Goal: Task Accomplishment & Management: Complete application form

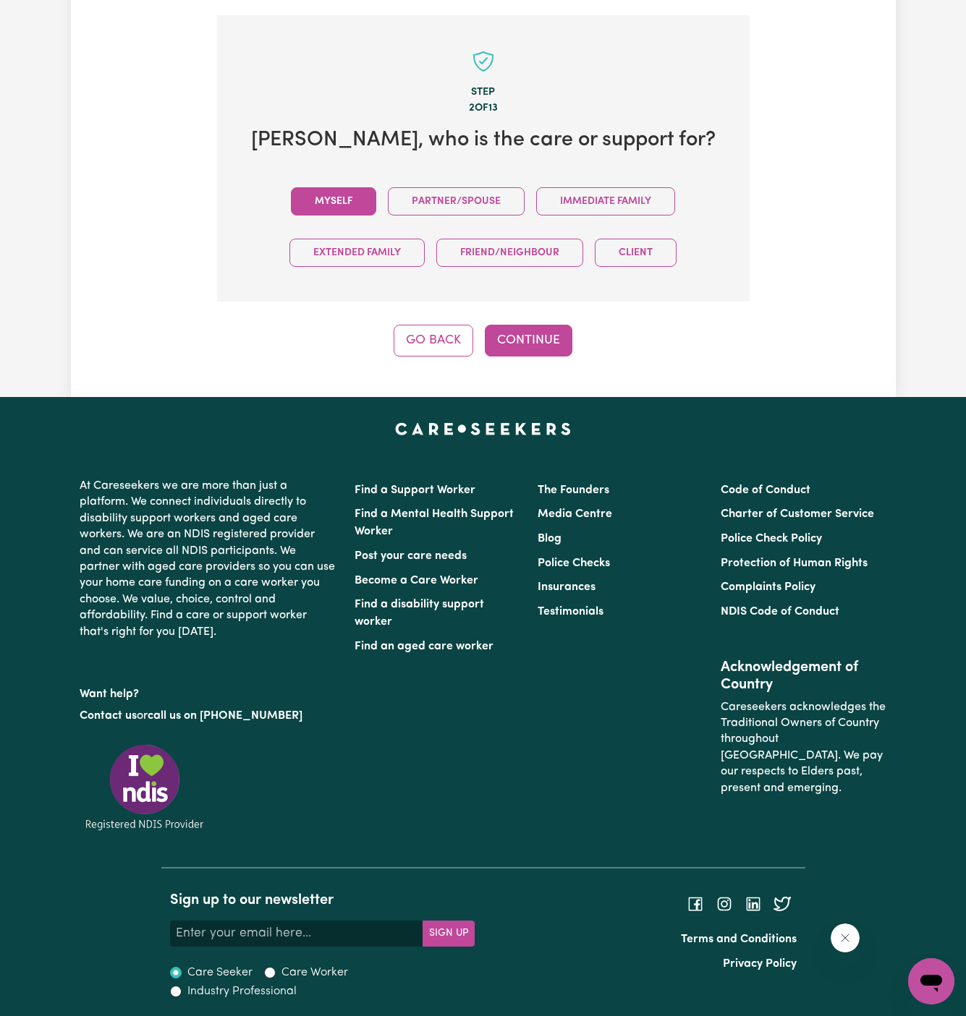
click at [339, 195] on button "Myself" at bounding box center [333, 201] width 85 height 28
click at [558, 332] on button "Continue" at bounding box center [529, 341] width 88 height 32
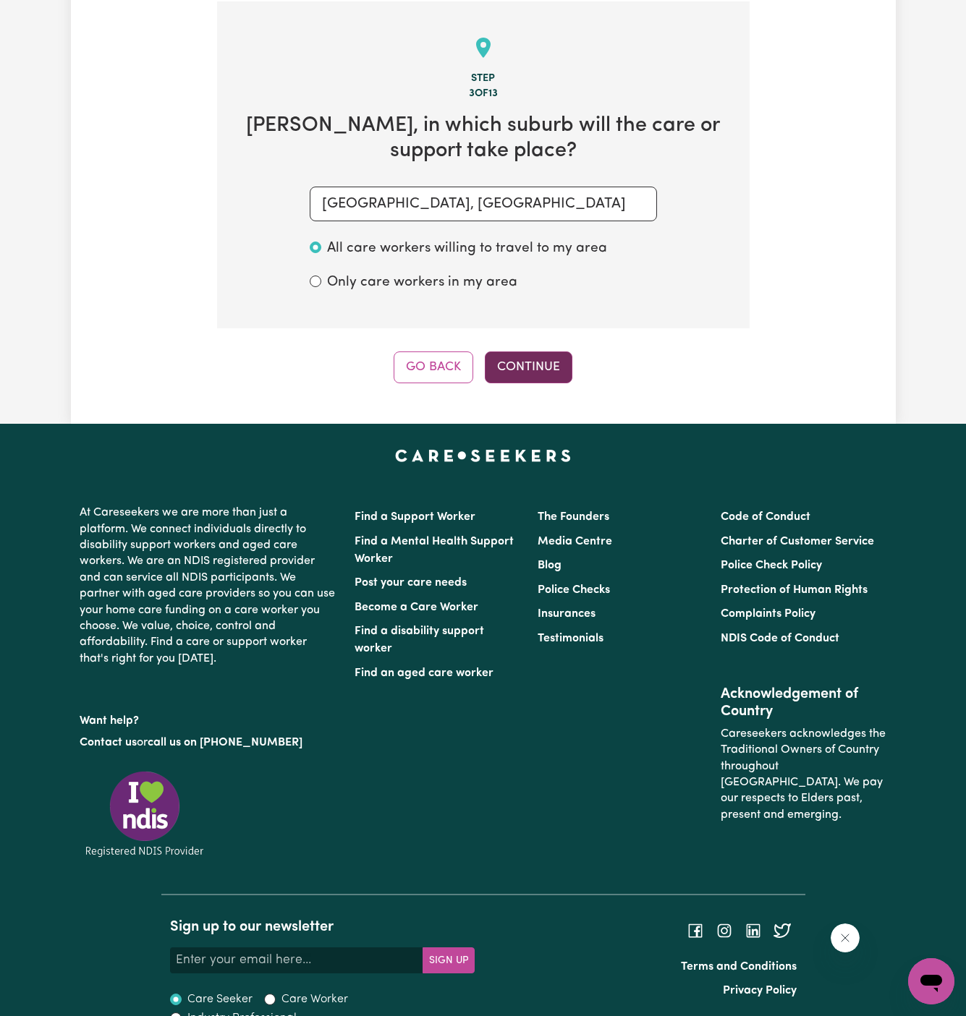
click at [536, 360] on button "Continue" at bounding box center [529, 368] width 88 height 32
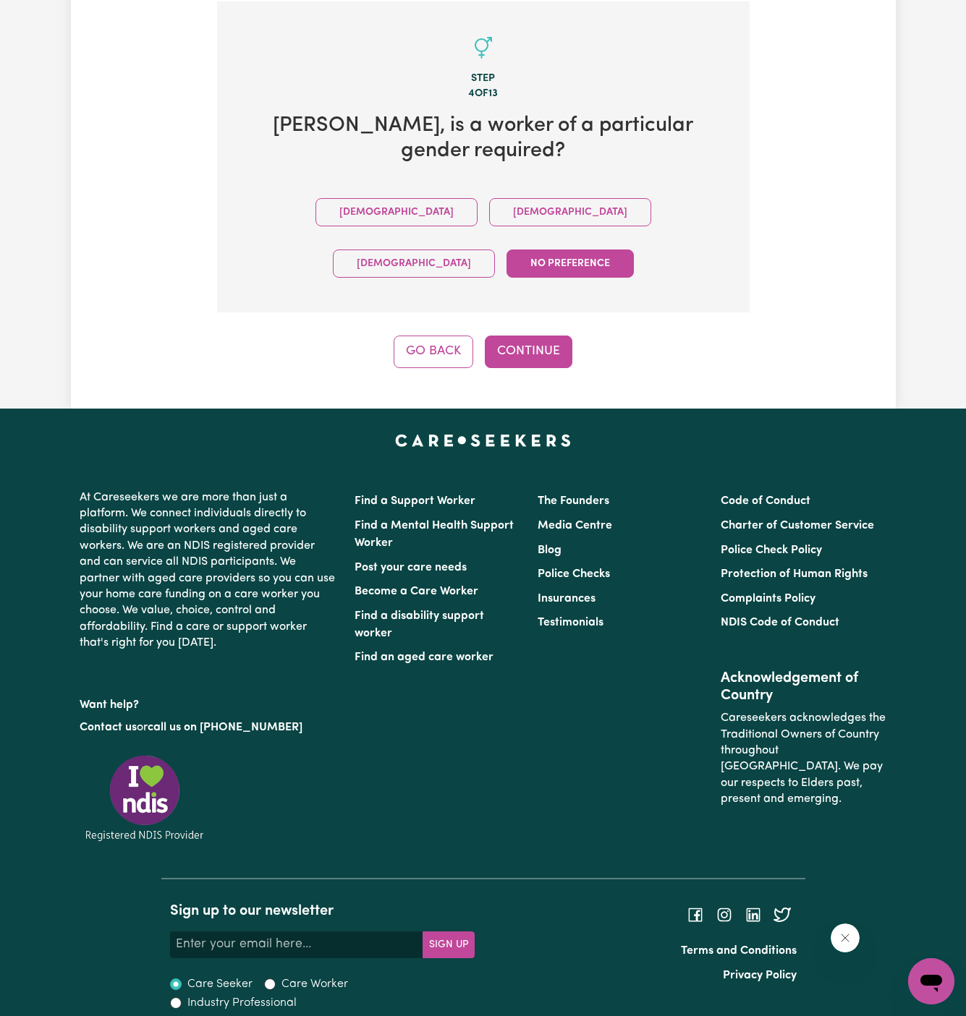
scroll to position [448, 0]
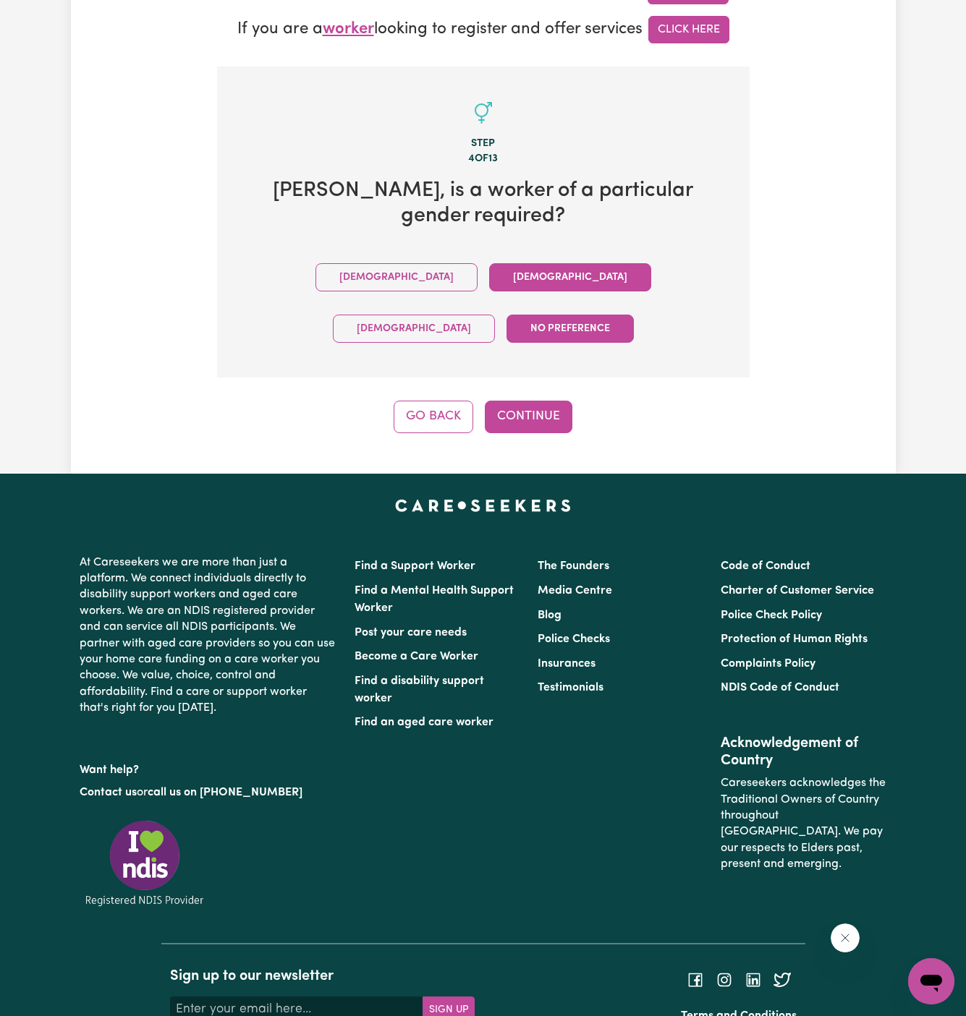
click at [489, 263] on button "Female" at bounding box center [570, 277] width 162 height 28
click at [505, 401] on button "Continue" at bounding box center [529, 417] width 88 height 32
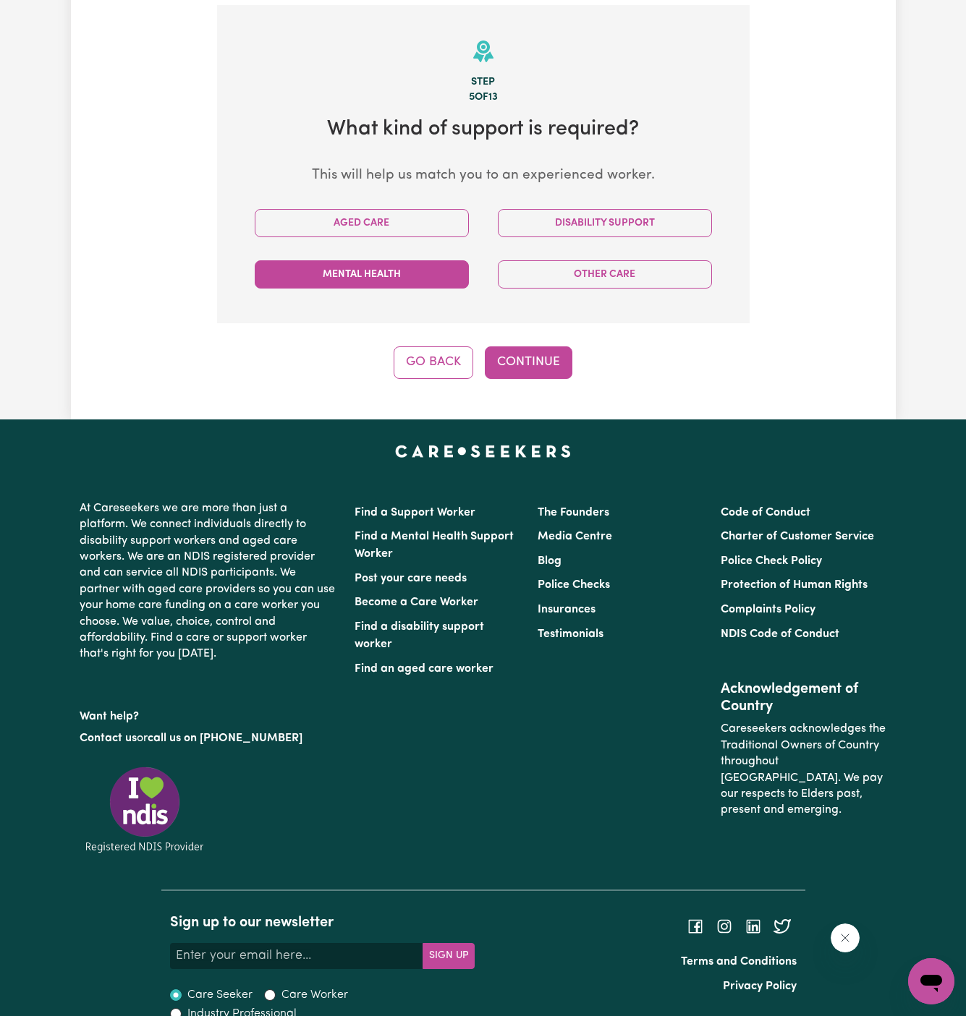
scroll to position [513, 0]
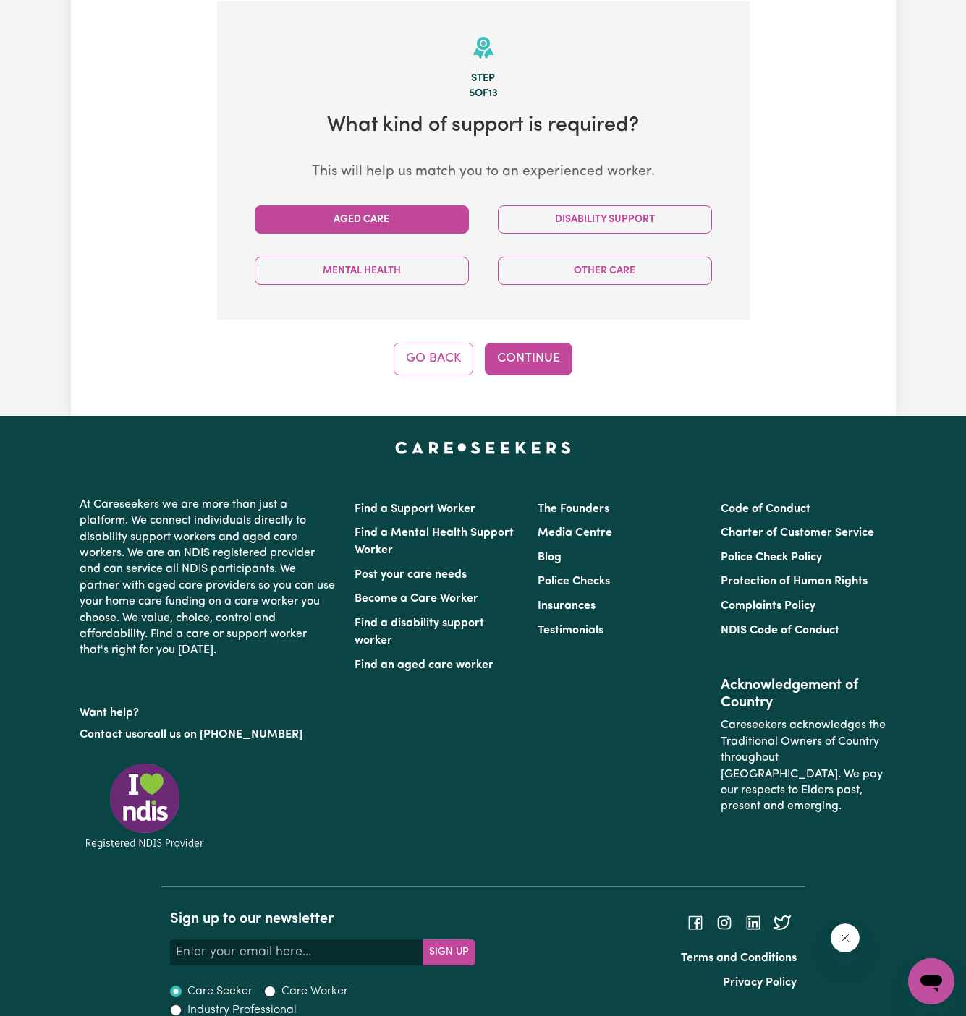
click at [387, 205] on button "Aged Care" at bounding box center [362, 219] width 214 height 28
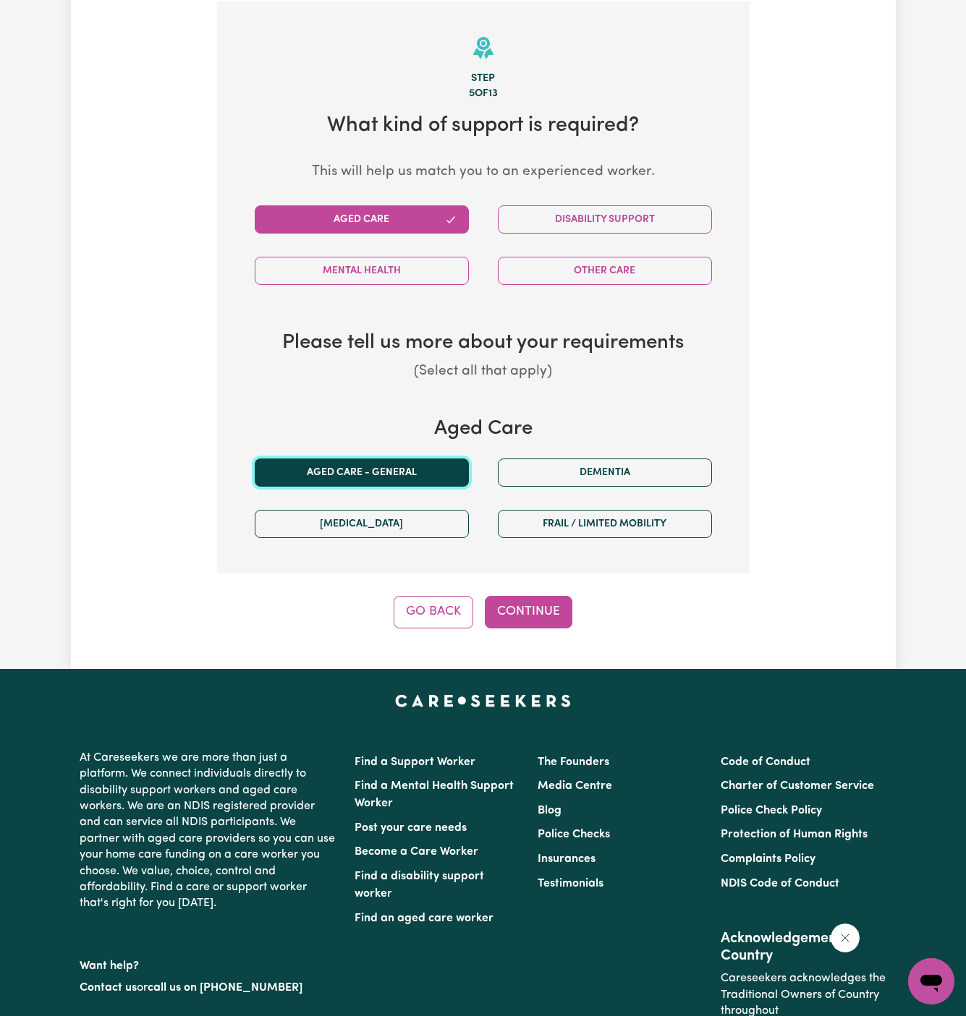
click at [396, 464] on button "Aged care - General" at bounding box center [362, 473] width 214 height 28
click at [514, 608] on button "Continue" at bounding box center [529, 612] width 88 height 32
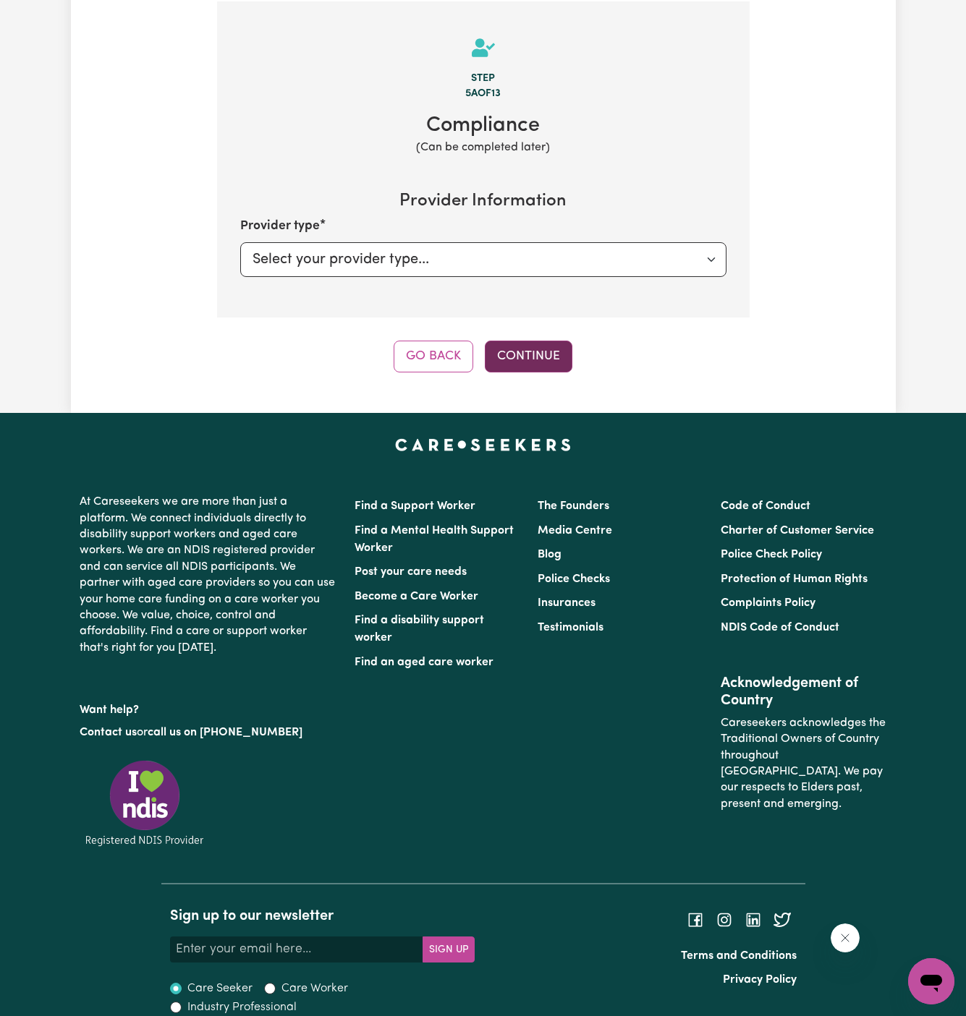
click at [556, 352] on button "Continue" at bounding box center [529, 357] width 88 height 32
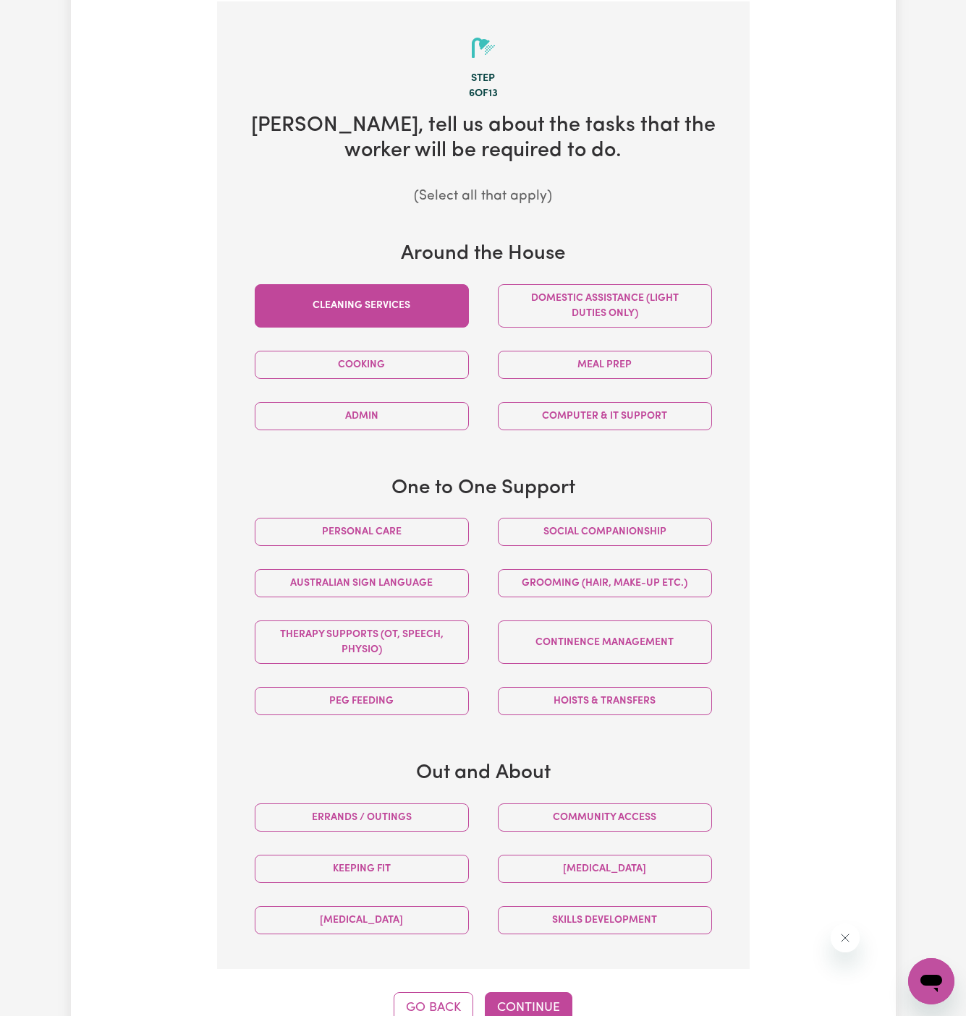
click at [433, 311] on button "Cleaning services" at bounding box center [362, 305] width 214 height 43
click at [575, 311] on button "Domestic assistance (light duties only)" at bounding box center [605, 305] width 214 height 43
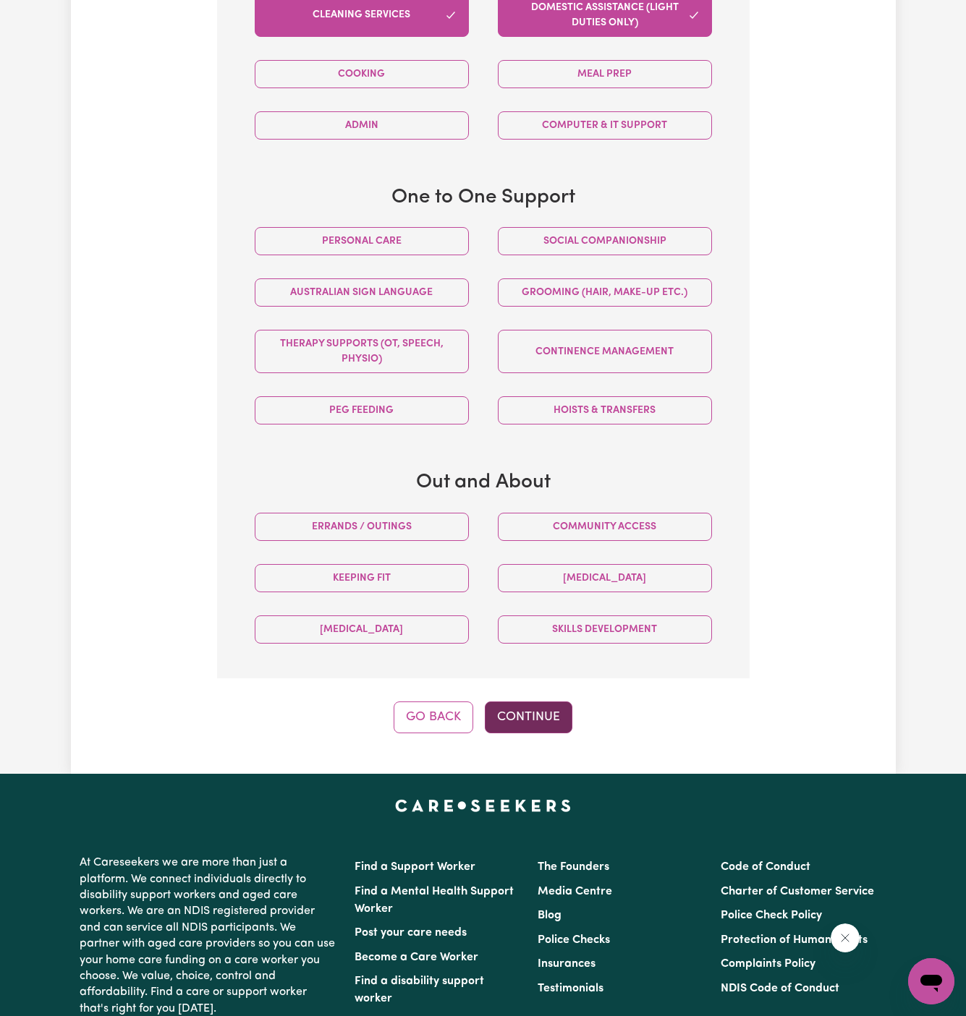
click at [541, 718] on button "Continue" at bounding box center [529, 718] width 88 height 32
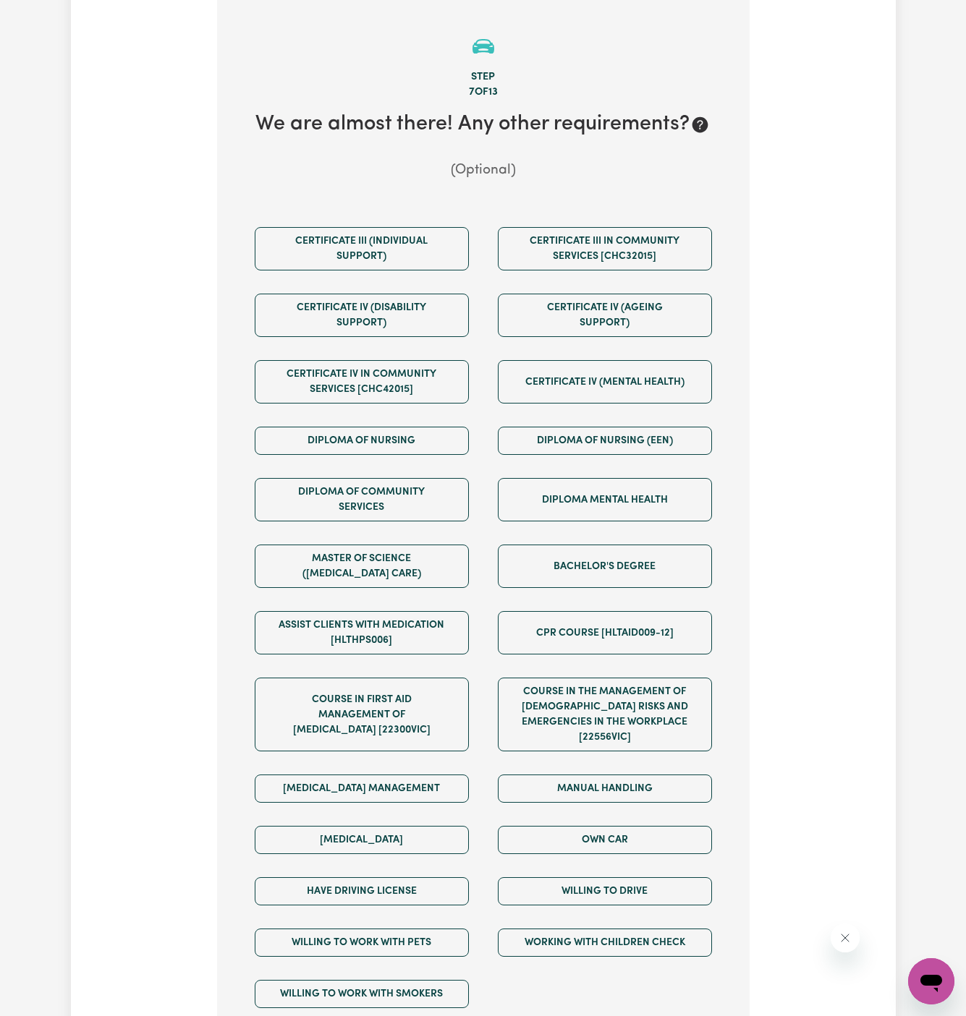
scroll to position [513, 0]
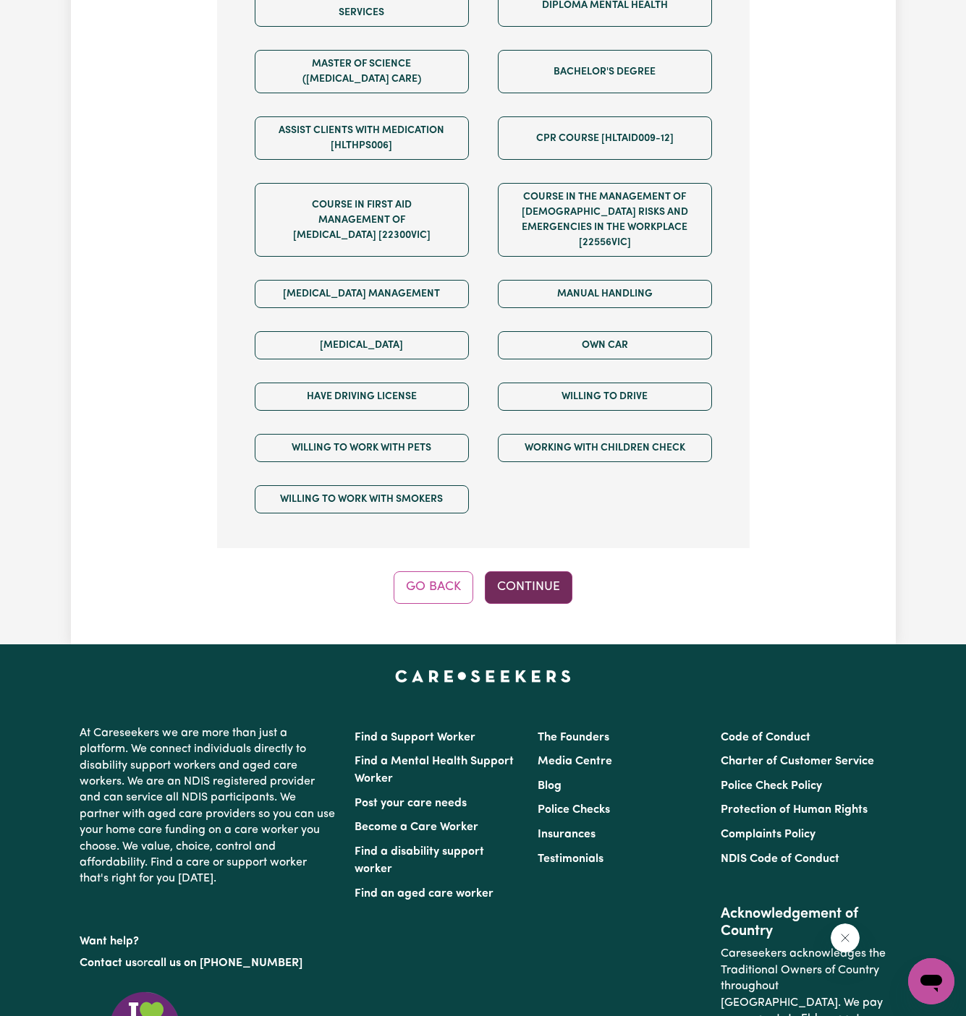
click at [529, 579] on button "Continue" at bounding box center [529, 588] width 88 height 32
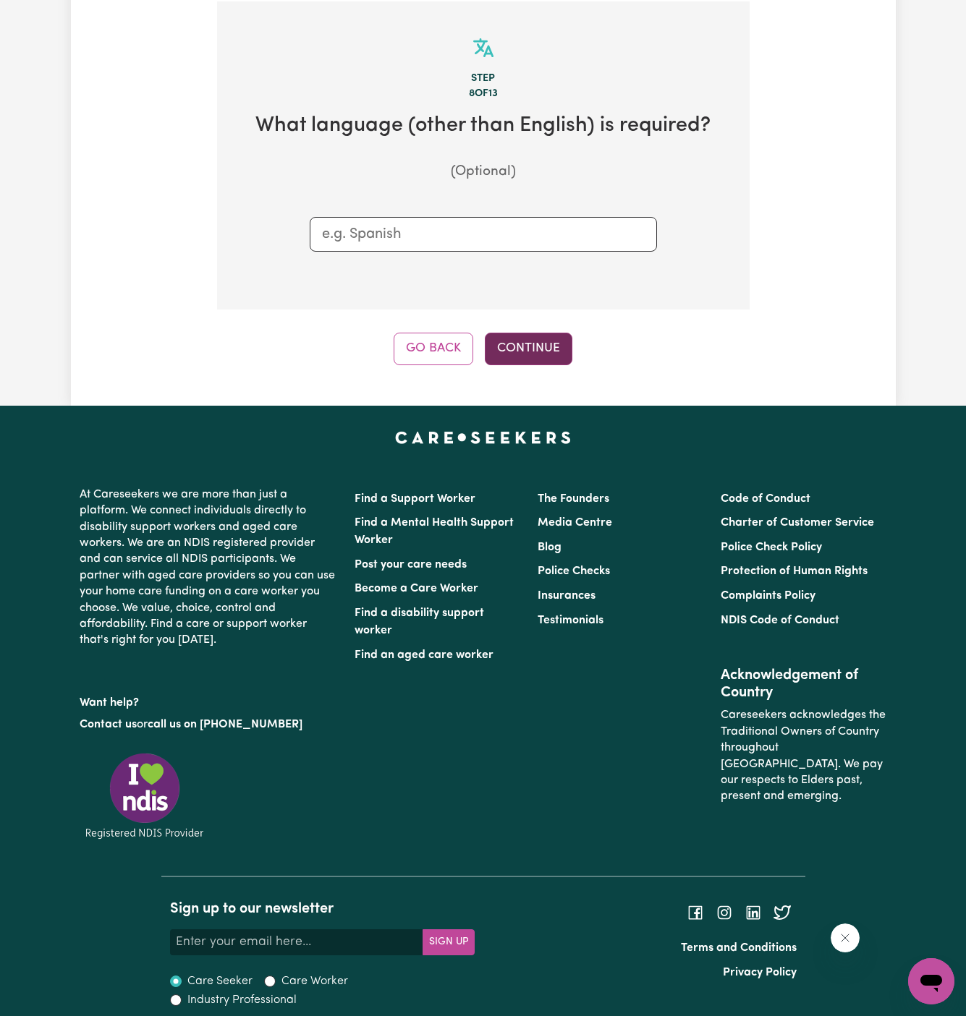
click at [532, 353] on button "Continue" at bounding box center [529, 349] width 88 height 32
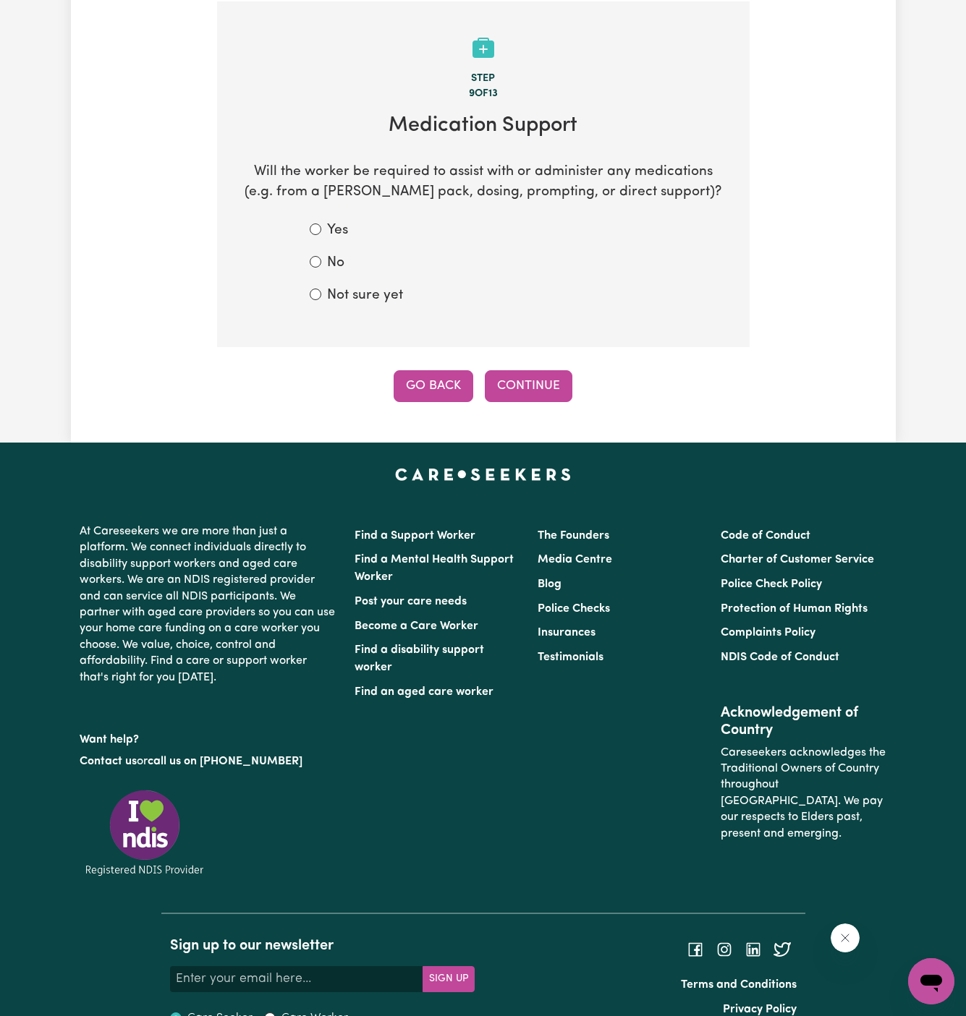
click at [404, 384] on button "Go Back" at bounding box center [434, 386] width 80 height 32
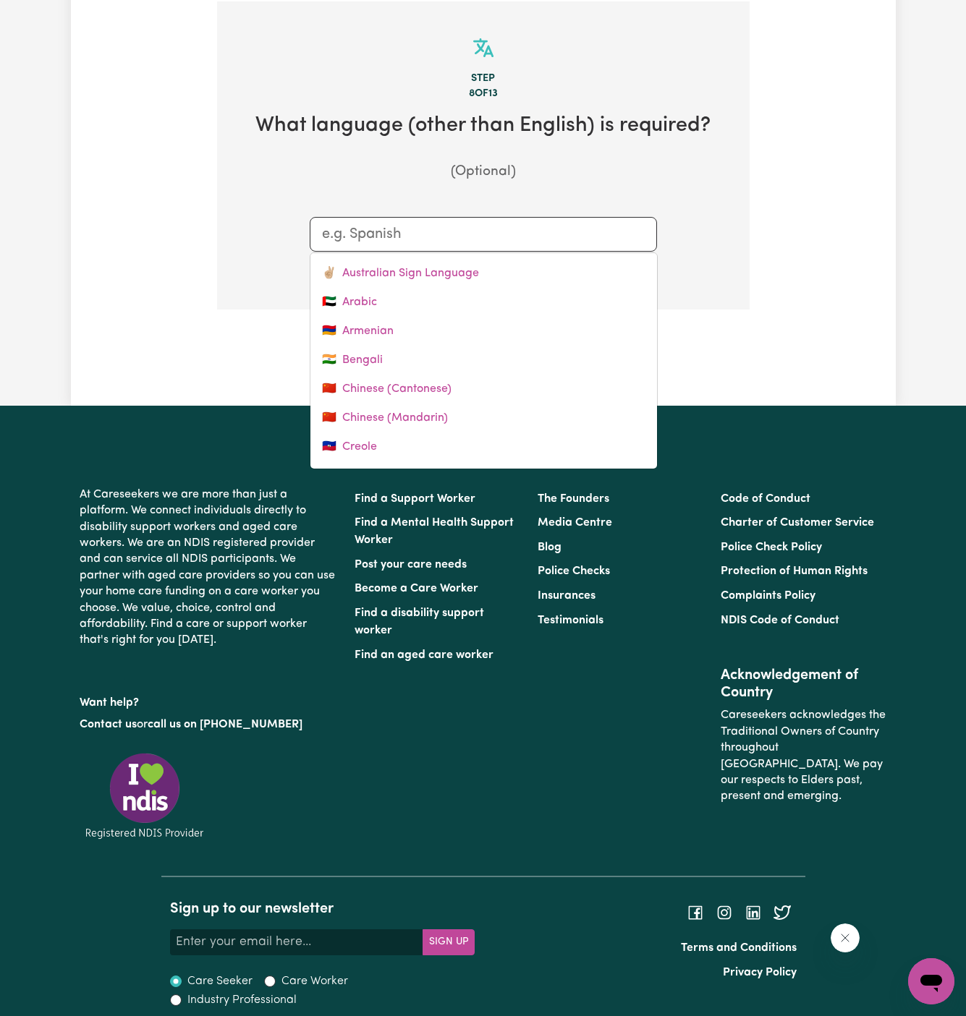
click at [423, 245] on div at bounding box center [483, 234] width 347 height 35
type input "hind"
type input "hindi"
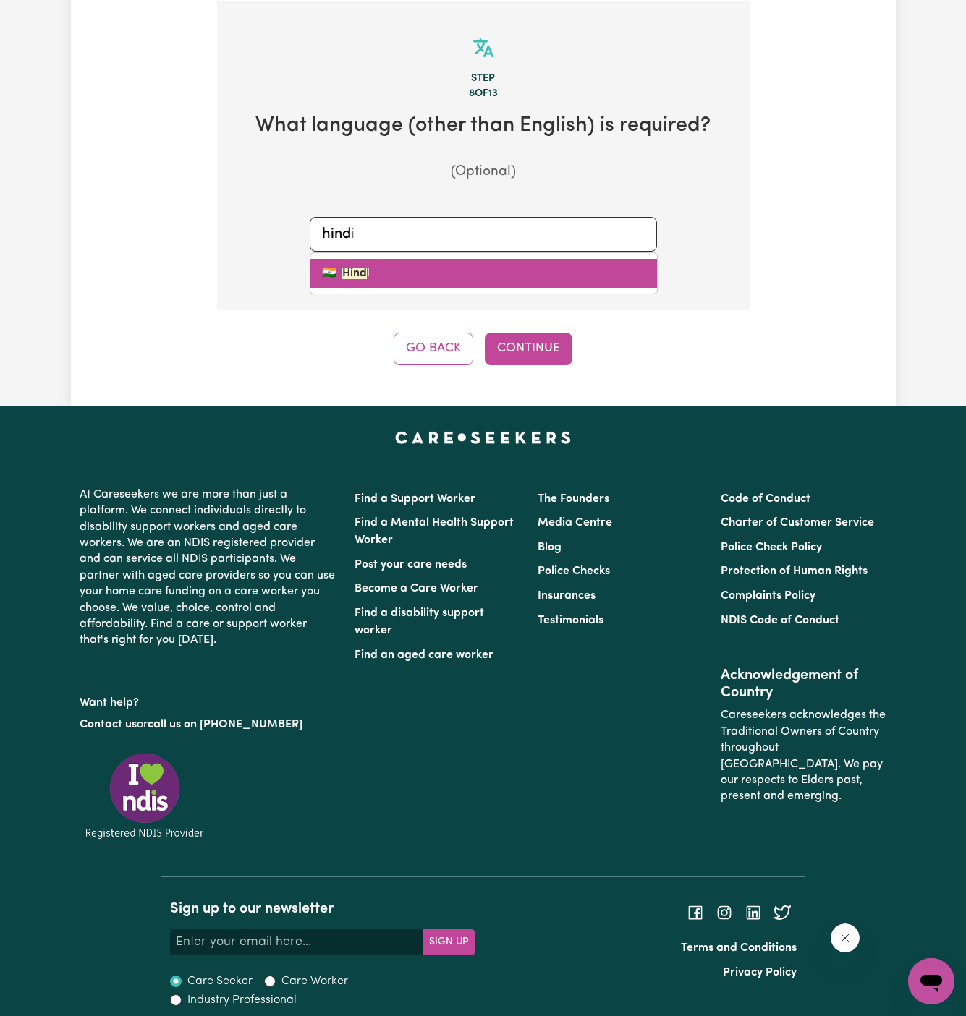
click at [463, 272] on link "🇮🇳 Hind i" at bounding box center [483, 273] width 347 height 29
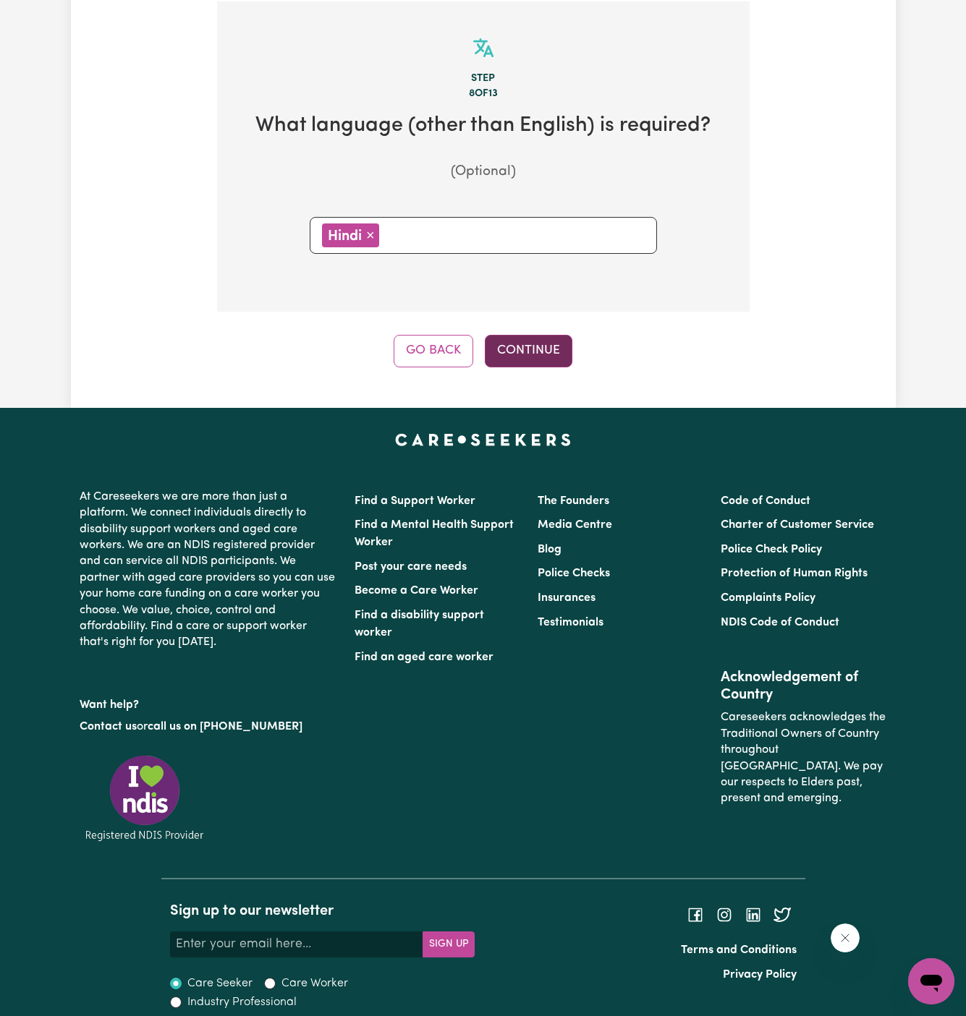
click at [524, 343] on button "Continue" at bounding box center [529, 351] width 88 height 32
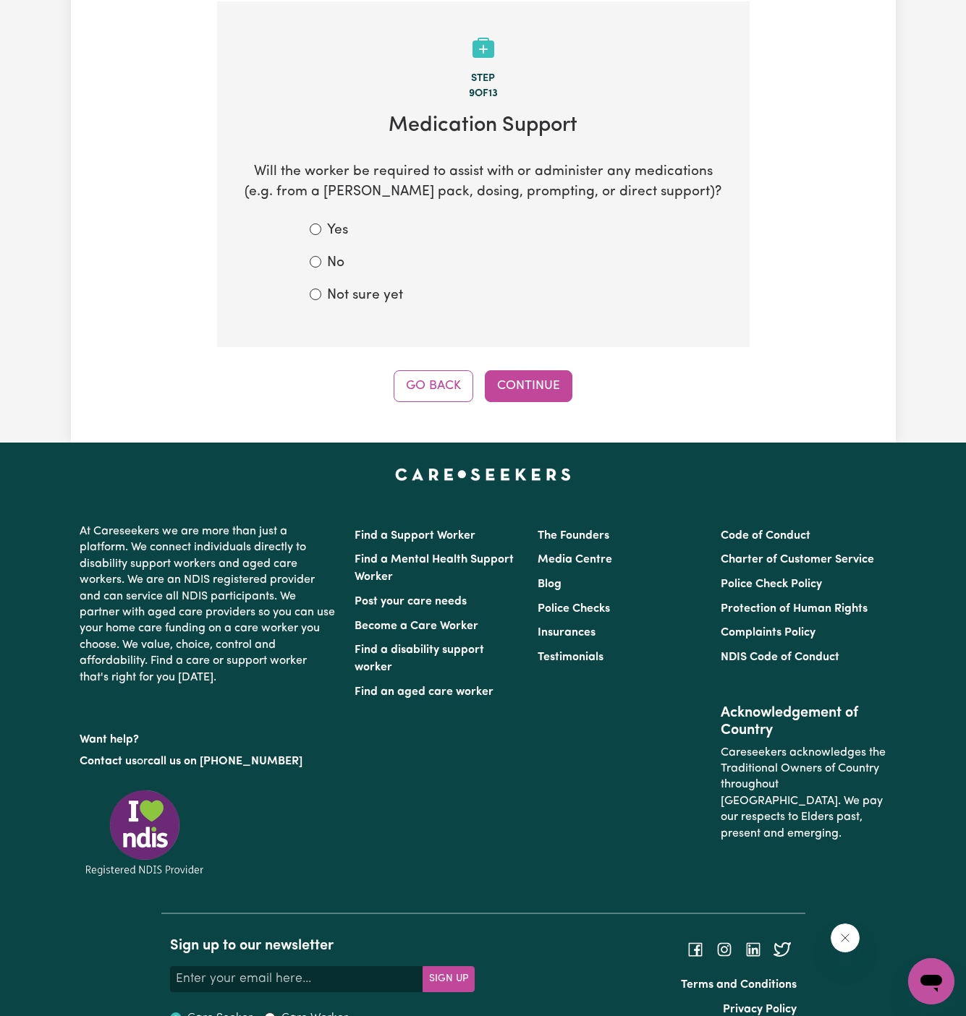
click at [323, 260] on div "No" at bounding box center [483, 263] width 347 height 21
click at [329, 257] on label "No" at bounding box center [335, 263] width 17 height 21
click at [321, 257] on input "No" at bounding box center [316, 262] width 12 height 12
radio input "true"
click at [532, 388] on button "Continue" at bounding box center [529, 386] width 88 height 32
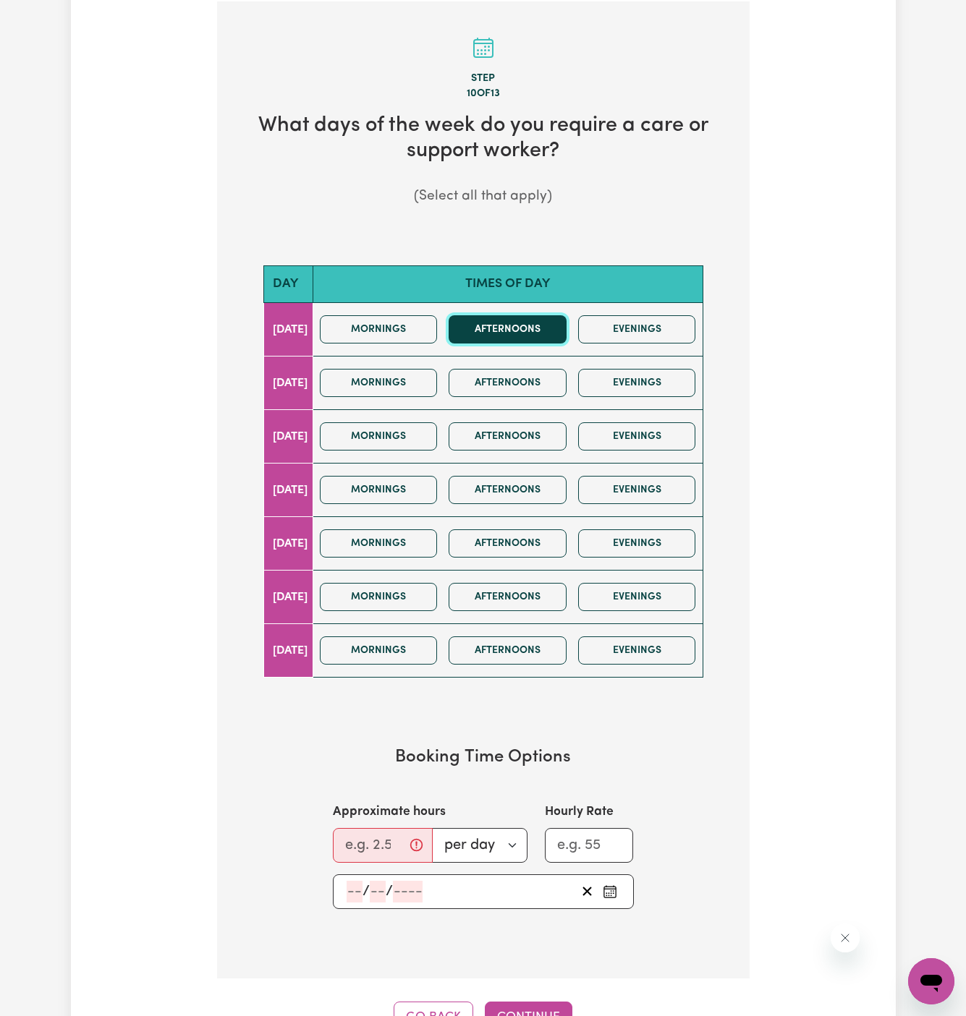
click at [499, 332] on button "Afternoons" at bounding box center [508, 329] width 118 height 28
click at [428, 326] on button "Mornings" at bounding box center [379, 329] width 118 height 28
click at [374, 814] on label "Approximate hours" at bounding box center [389, 812] width 113 height 19
click at [374, 828] on input "Approximate hours" at bounding box center [383, 845] width 100 height 35
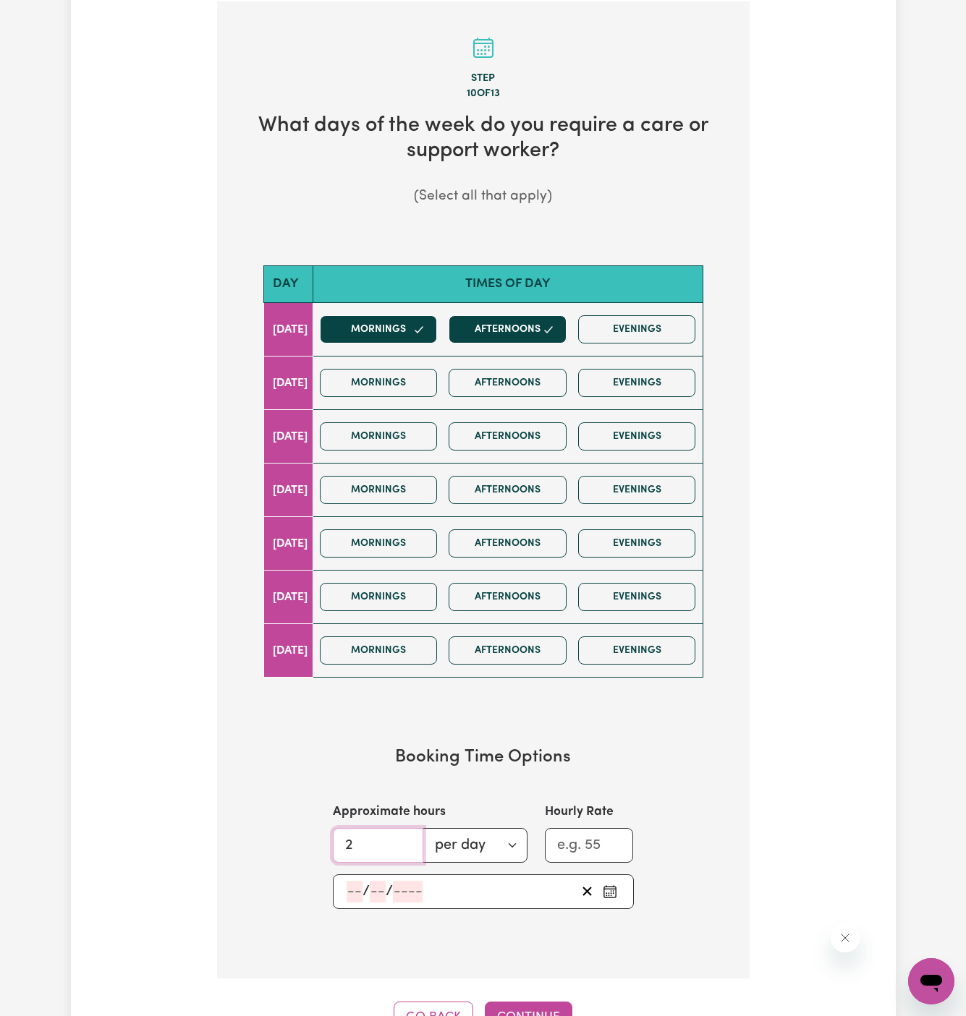
type input "2"
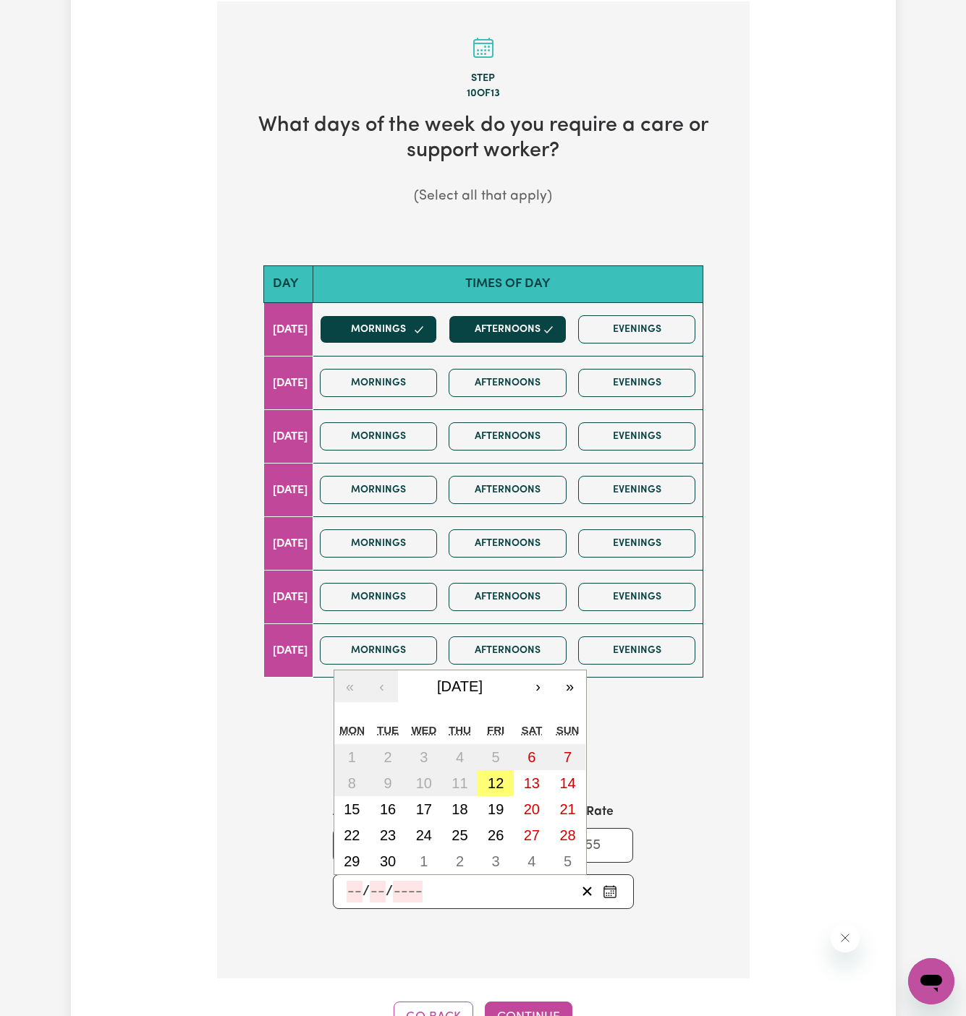
click at [360, 890] on input "number" at bounding box center [355, 892] width 16 height 22
click at [351, 804] on abbr "15" at bounding box center [352, 810] width 16 height 16
type input "2025-09-15"
type input "15"
type input "9"
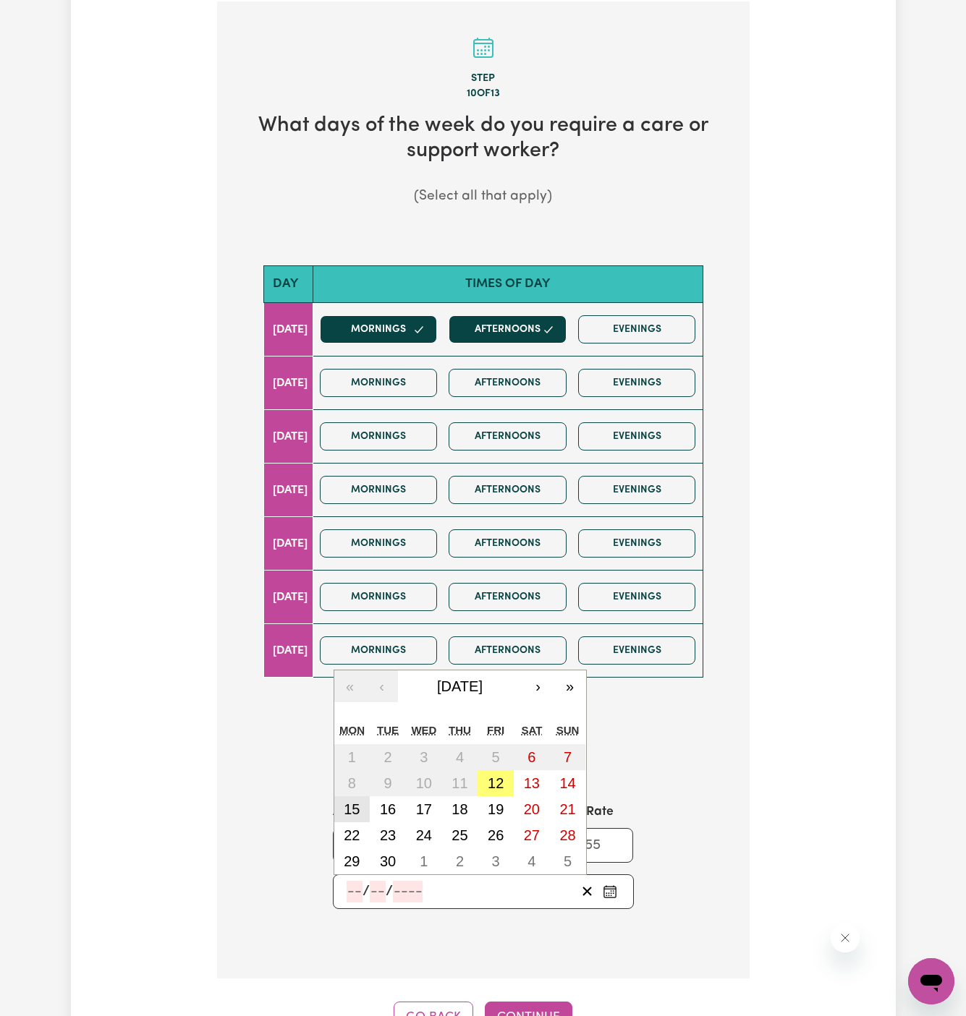
type input "2025"
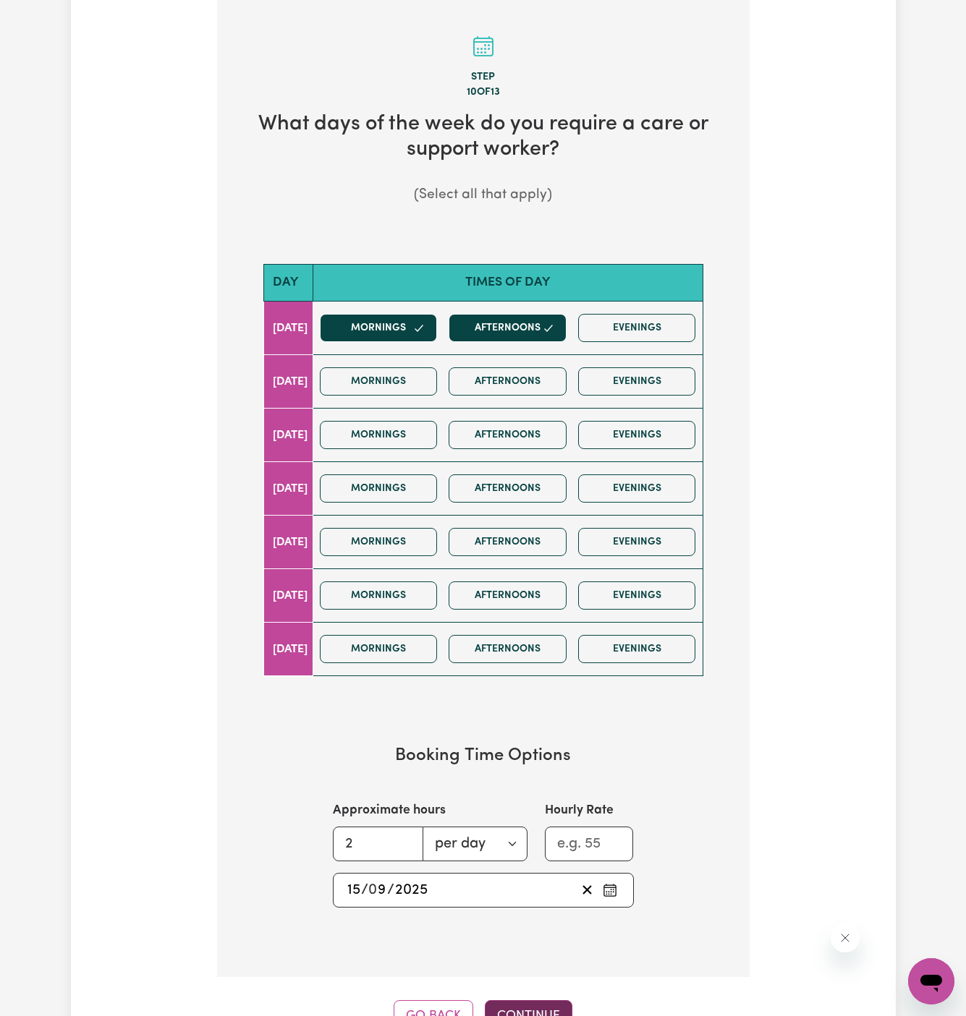
click at [532, 1002] on button "Continue" at bounding box center [529, 1017] width 88 height 32
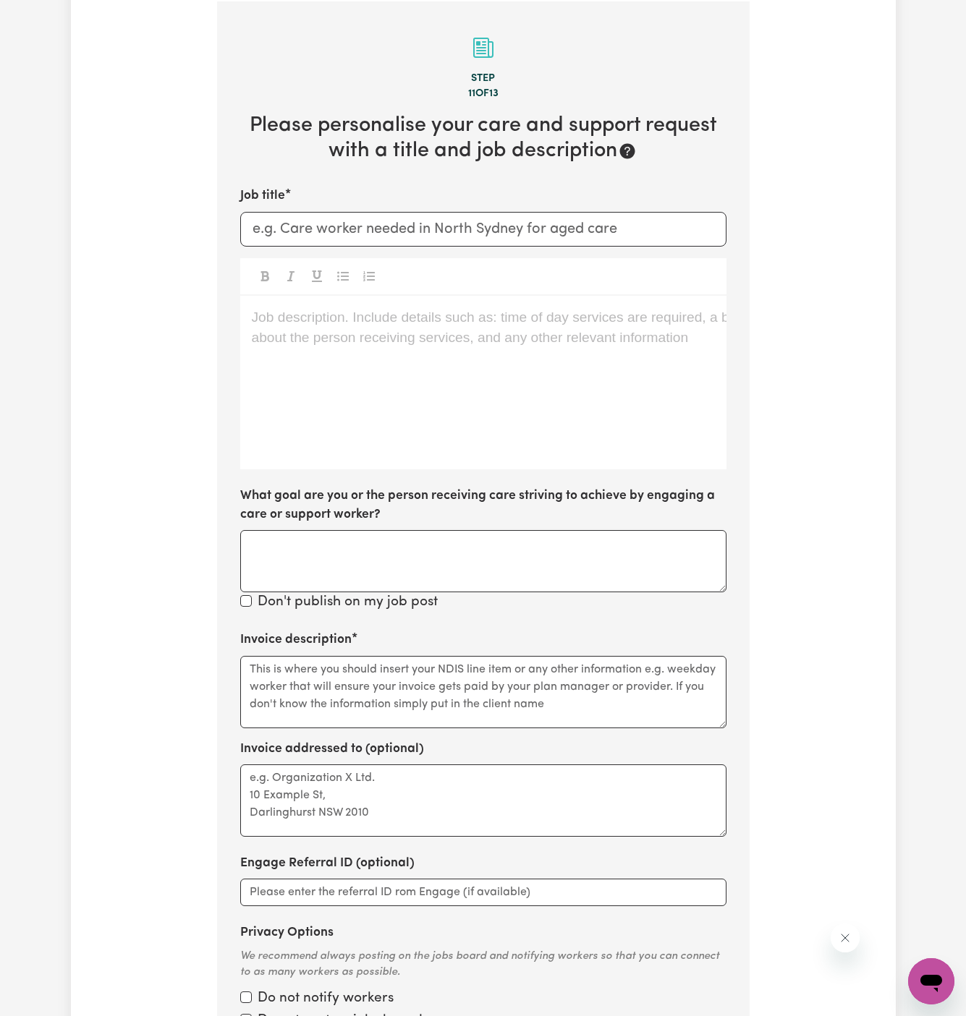
click at [463, 348] on div "Job description. Include details such as: time of day services are required, a …" at bounding box center [483, 383] width 486 height 174
click at [540, 404] on div "Job description. Include details such as: time of day services are required, a …" at bounding box center [483, 383] width 486 height 174
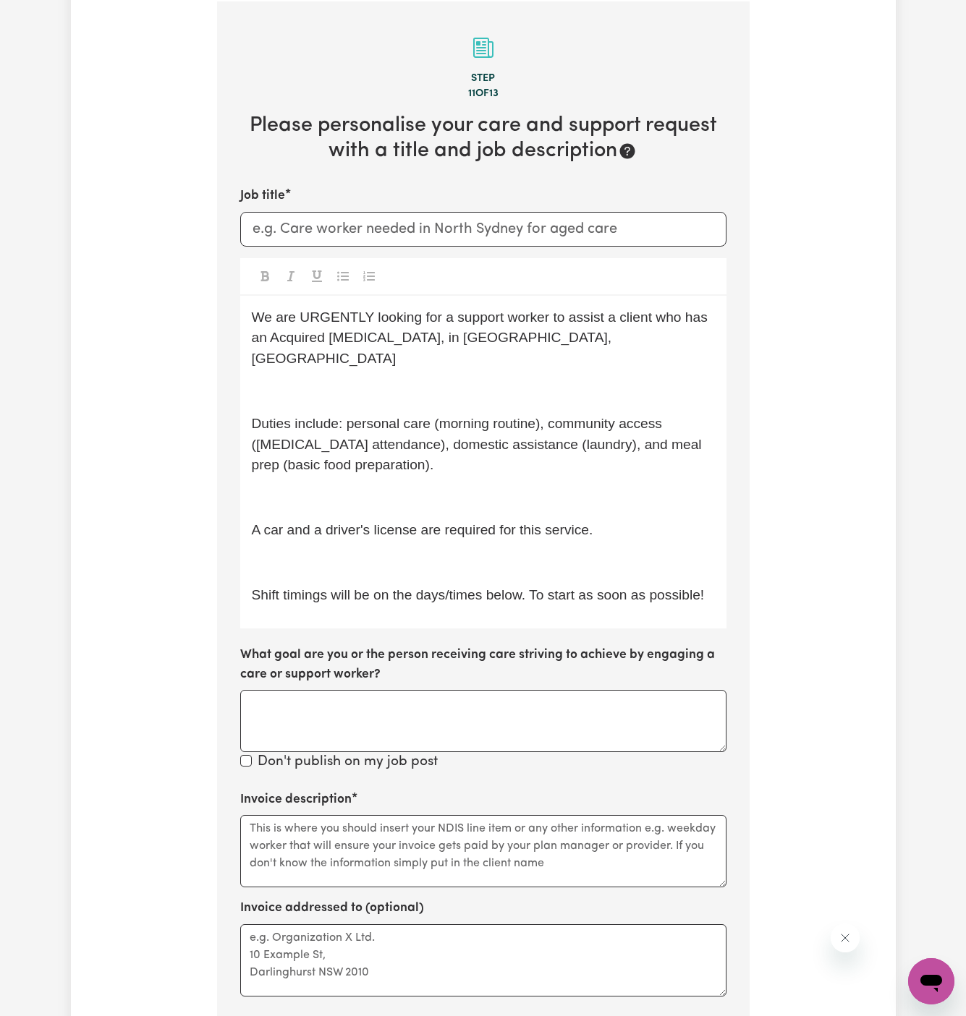
click at [428, 553] on p "﻿" at bounding box center [483, 563] width 463 height 21
click at [428, 522] on span "A car and a driver's license are required for this service." at bounding box center [422, 529] width 341 height 15
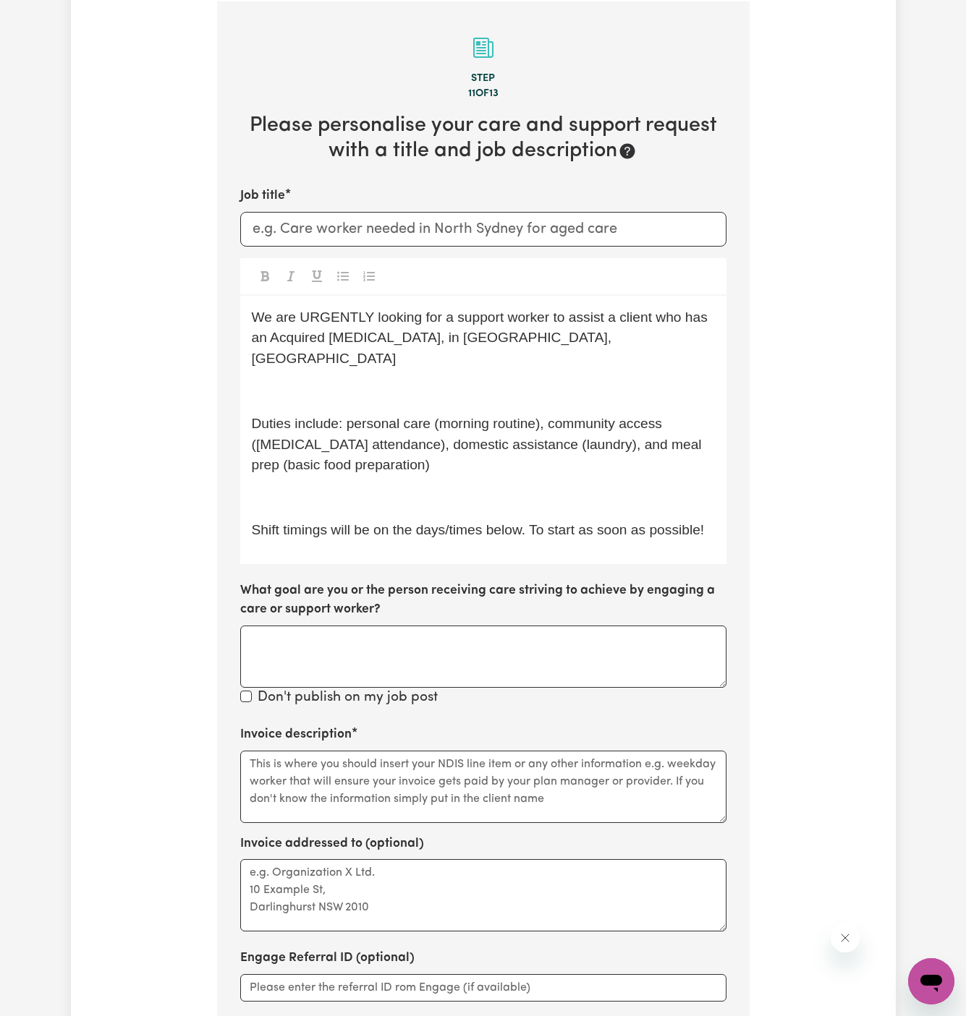
click at [522, 460] on div "We are URGENTLY looking for a support worker to assist a client who has an Acqu…" at bounding box center [483, 430] width 486 height 268
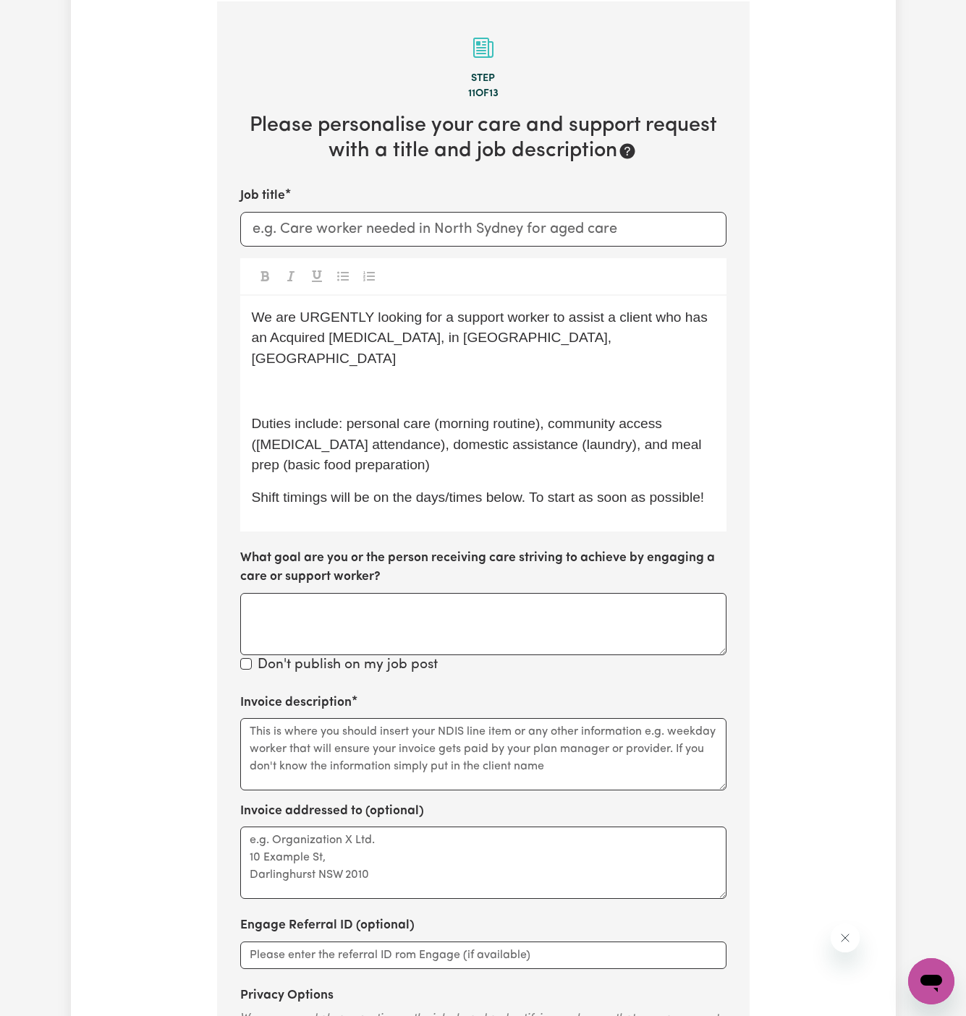
click at [713, 488] on p "Shift timings will be on the days/times below. To start as soon as possible!" at bounding box center [483, 498] width 463 height 21
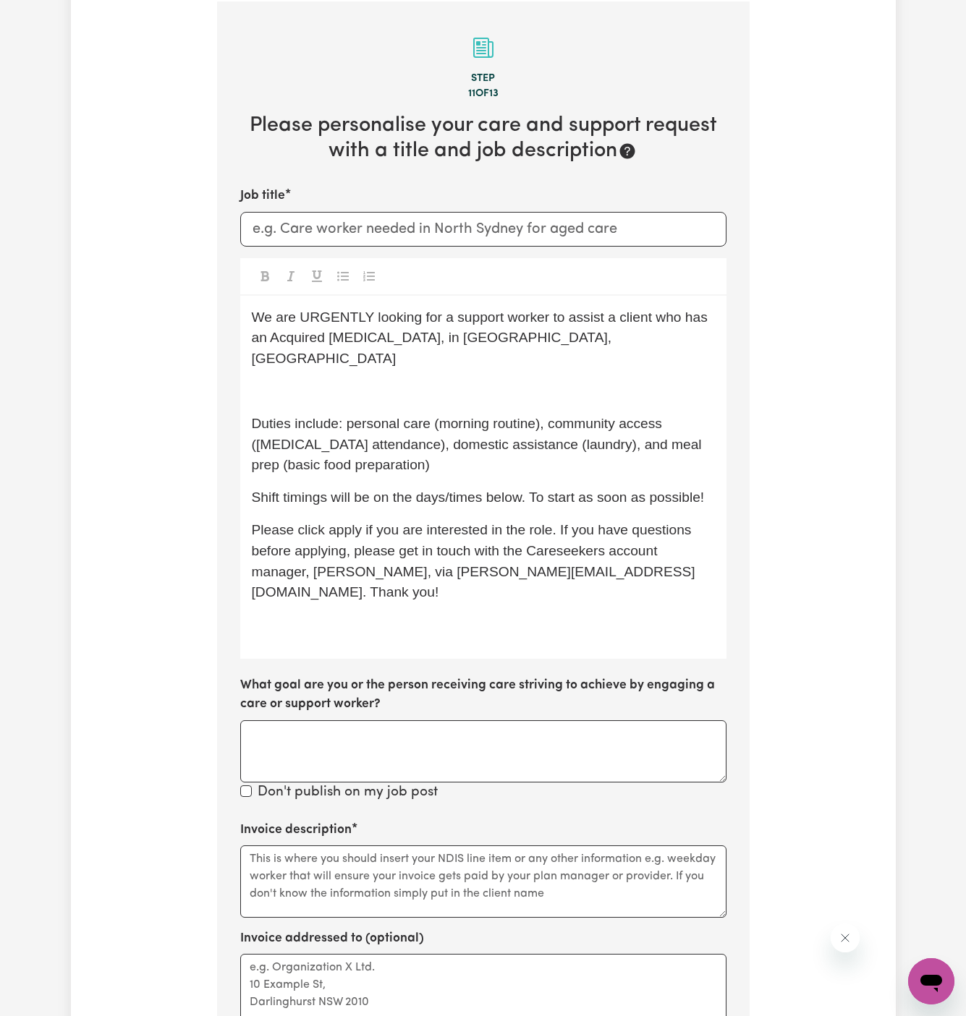
click at [582, 420] on span "Duties include: personal care (morning routine), community access (dialysis att…" at bounding box center [479, 444] width 454 height 57
drag, startPoint x: 481, startPoint y: 823, endPoint x: 475, endPoint y: 650, distance: 173.7
click at [481, 846] on textarea "Invoice description" at bounding box center [483, 882] width 486 height 72
click at [478, 615] on p "﻿" at bounding box center [483, 625] width 463 height 21
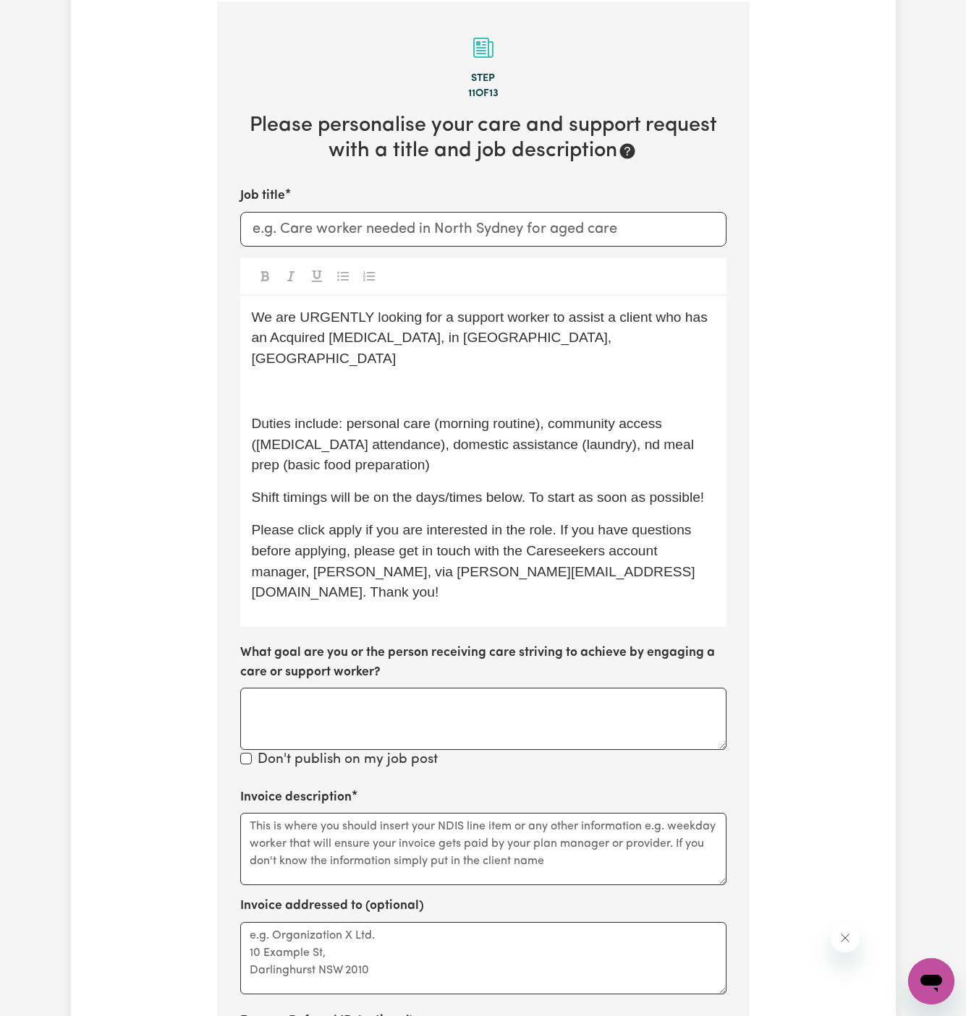
click at [539, 431] on p "Duties include: personal care (morning routine), community access (dialysis att…" at bounding box center [483, 445] width 463 height 62
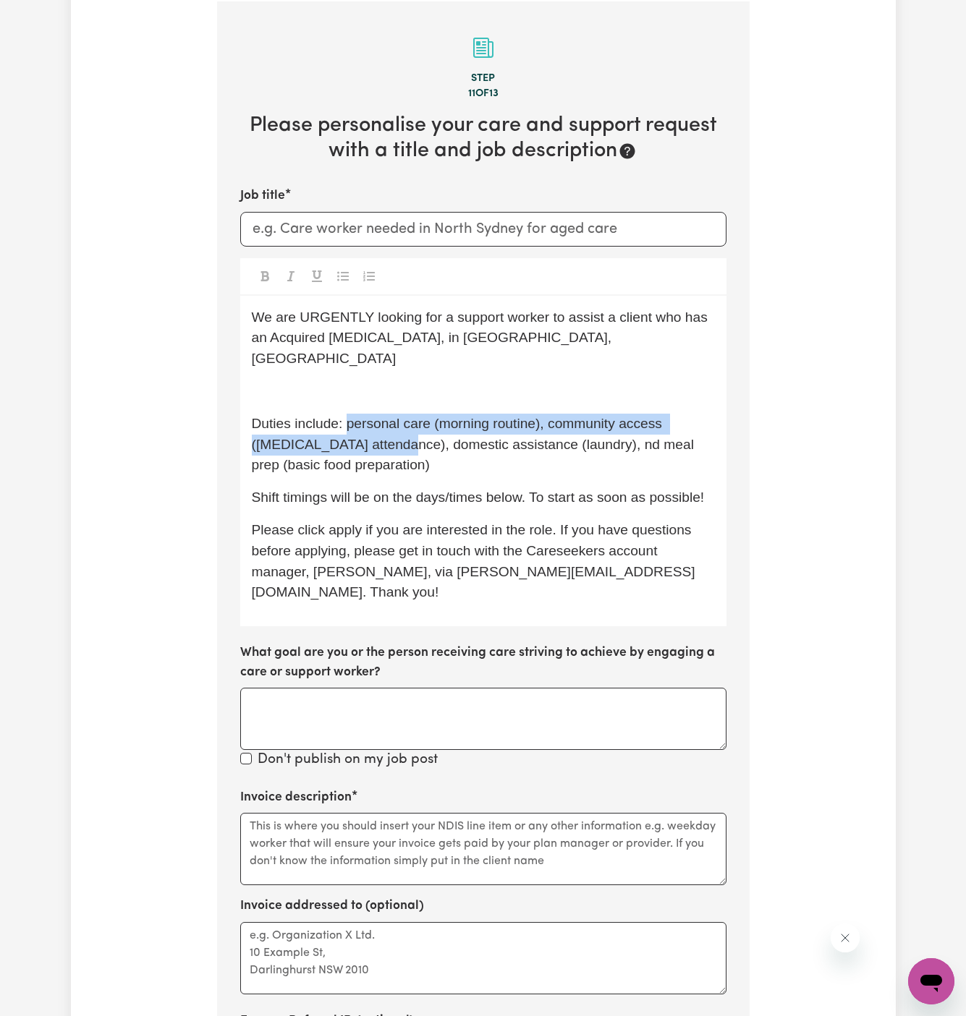
drag, startPoint x: 387, startPoint y: 420, endPoint x: 346, endPoint y: 402, distance: 45.0
click at [346, 416] on span "Duties include: personal care (morning routine), community access (dialysis att…" at bounding box center [475, 444] width 446 height 57
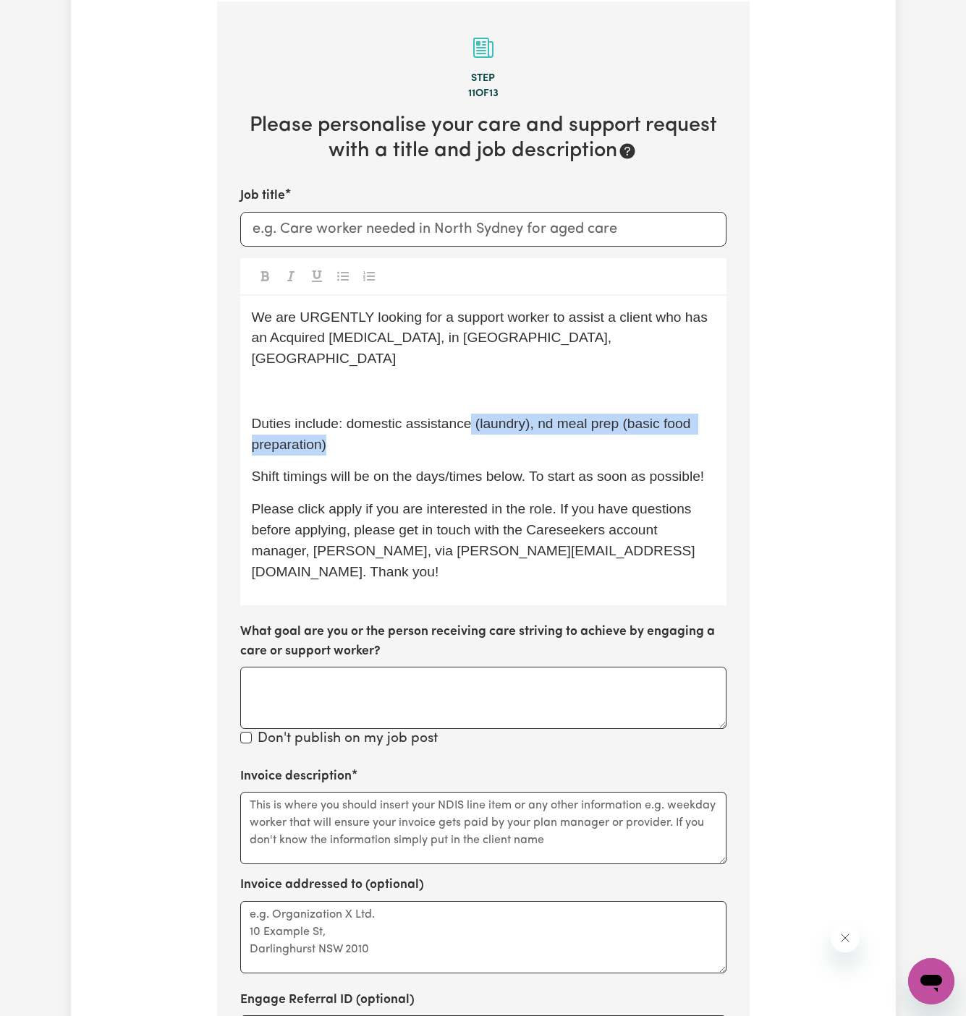
drag, startPoint x: 471, startPoint y: 404, endPoint x: 666, endPoint y: 403, distance: 195.3
click at [666, 416] on span "Duties include: domestic assistance (laundry), nd meal prep (basic food prepara…" at bounding box center [473, 434] width 443 height 36
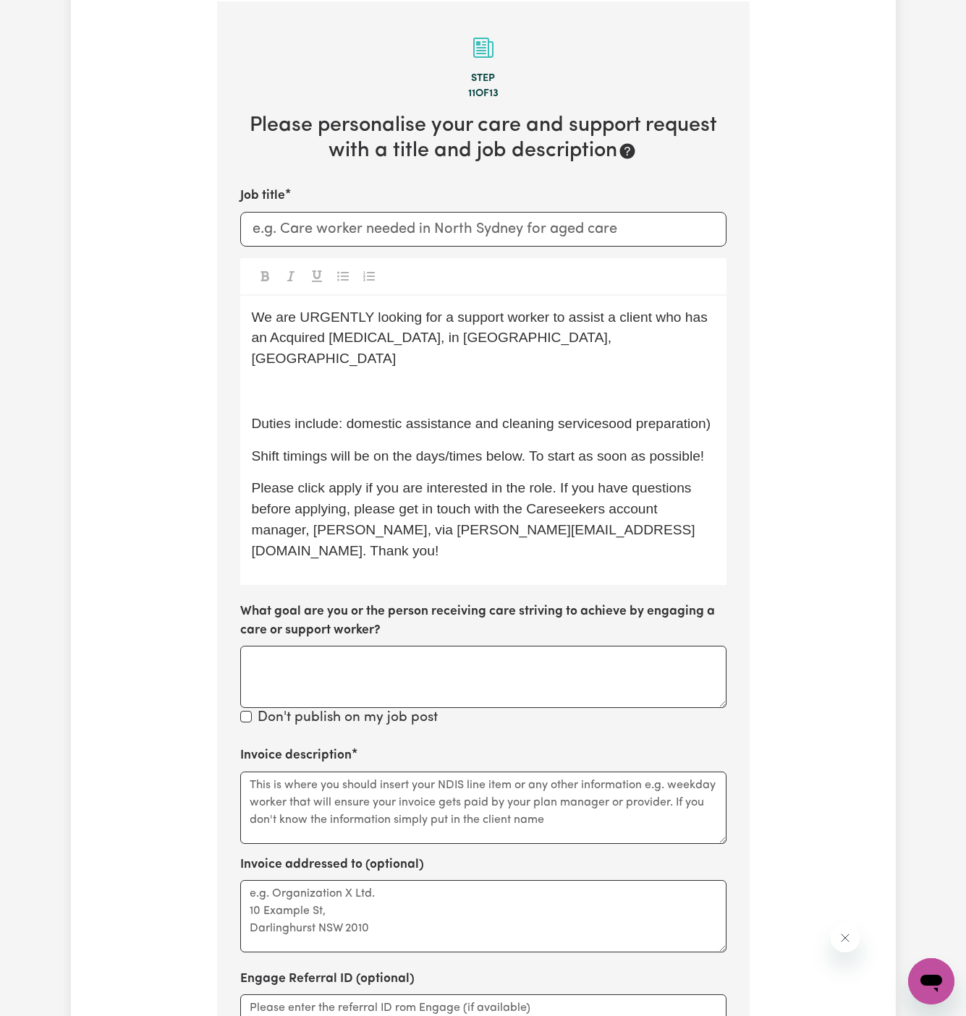
click at [720, 400] on div "We are URGENTLY looking for a support worker to assist a client who has an Acqu…" at bounding box center [483, 440] width 486 height 289
drag, startPoint x: 348, startPoint y: 404, endPoint x: 729, endPoint y: 404, distance: 381.2
click at [729, 404] on section "Step 11 of 13 Please personalise your care and support request with a title and…" at bounding box center [483, 591] width 532 height 1181
copy span "domestic assistance and cleaning services"
click at [598, 772] on textarea "Invoice description" at bounding box center [483, 808] width 486 height 72
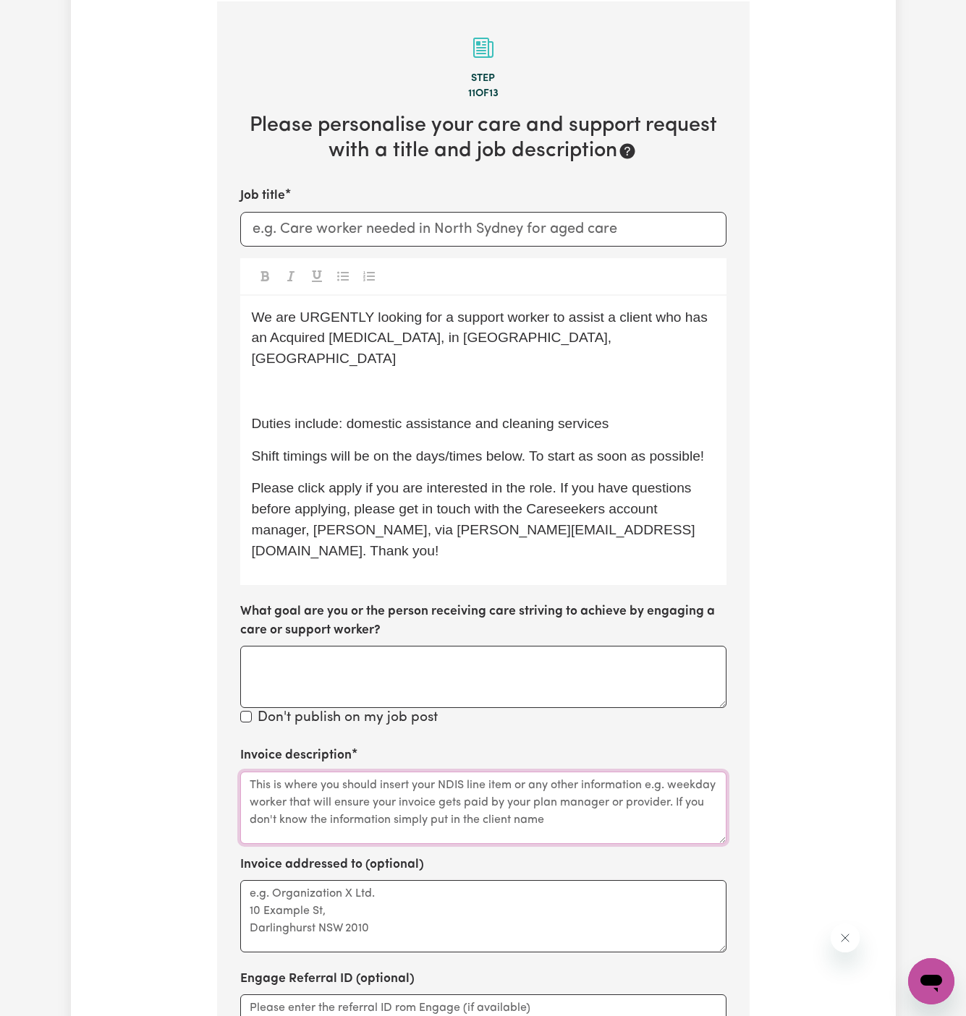
click at [598, 772] on textarea "Invoice description" at bounding box center [483, 808] width 486 height 72
paste textarea "domestic assistance and cleaning services"
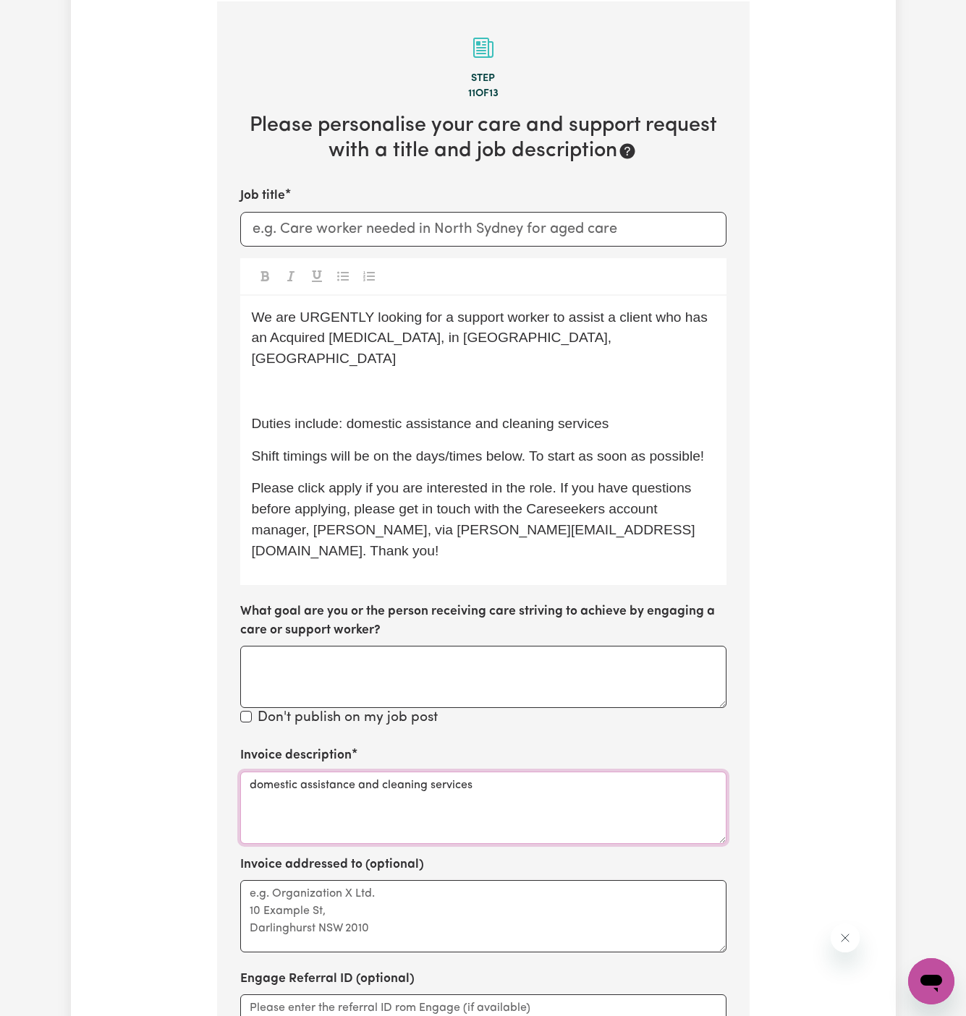
type textarea "domestic assistance and cleaning services"
click at [337, 381] on p "﻿" at bounding box center [483, 391] width 463 height 21
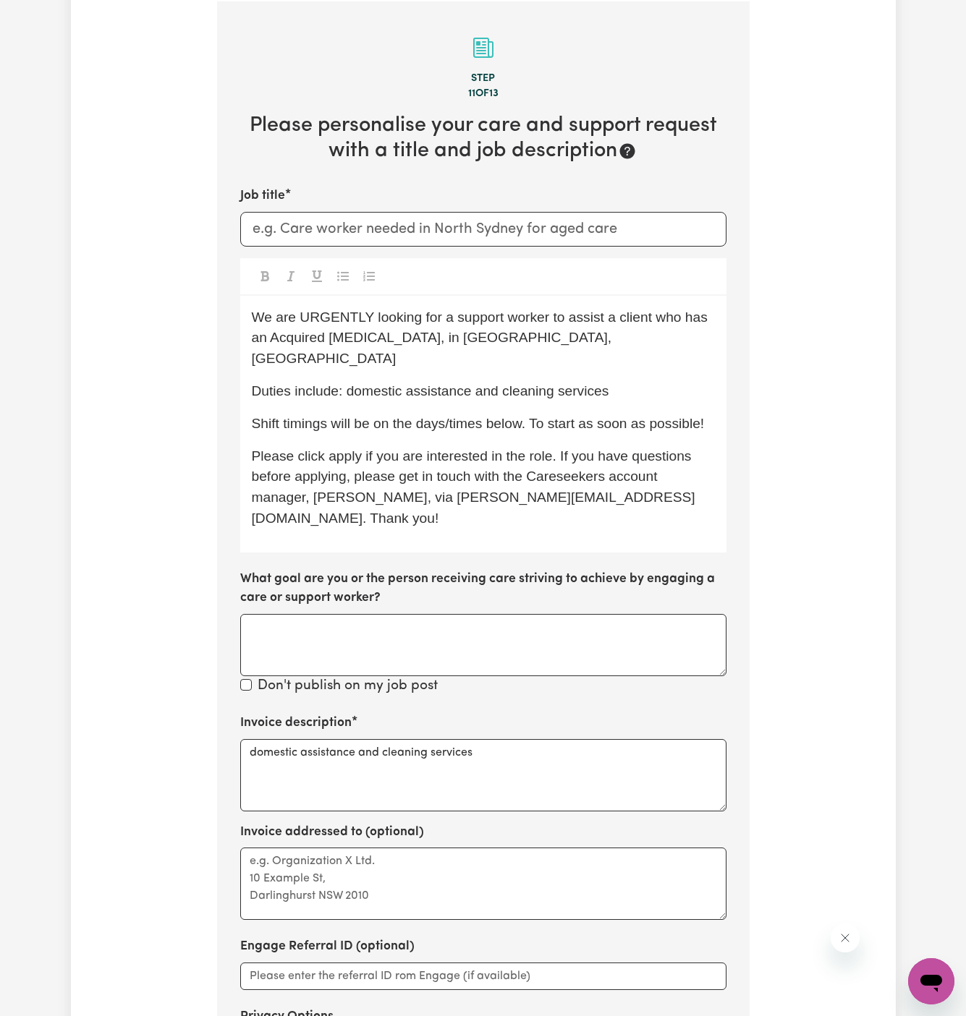
click at [450, 316] on span "We are URGENTLY looking for a support worker to assist a client who has an Acqu…" at bounding box center [482, 338] width 460 height 57
click at [381, 239] on input "Job title" at bounding box center [483, 229] width 486 height 35
paste input "Granville, NSW"
type input "Female Support Worker Needed In Granville, NSW"
click at [519, 383] on span "Duties include: domestic assistance and cleaning services" at bounding box center [430, 390] width 357 height 15
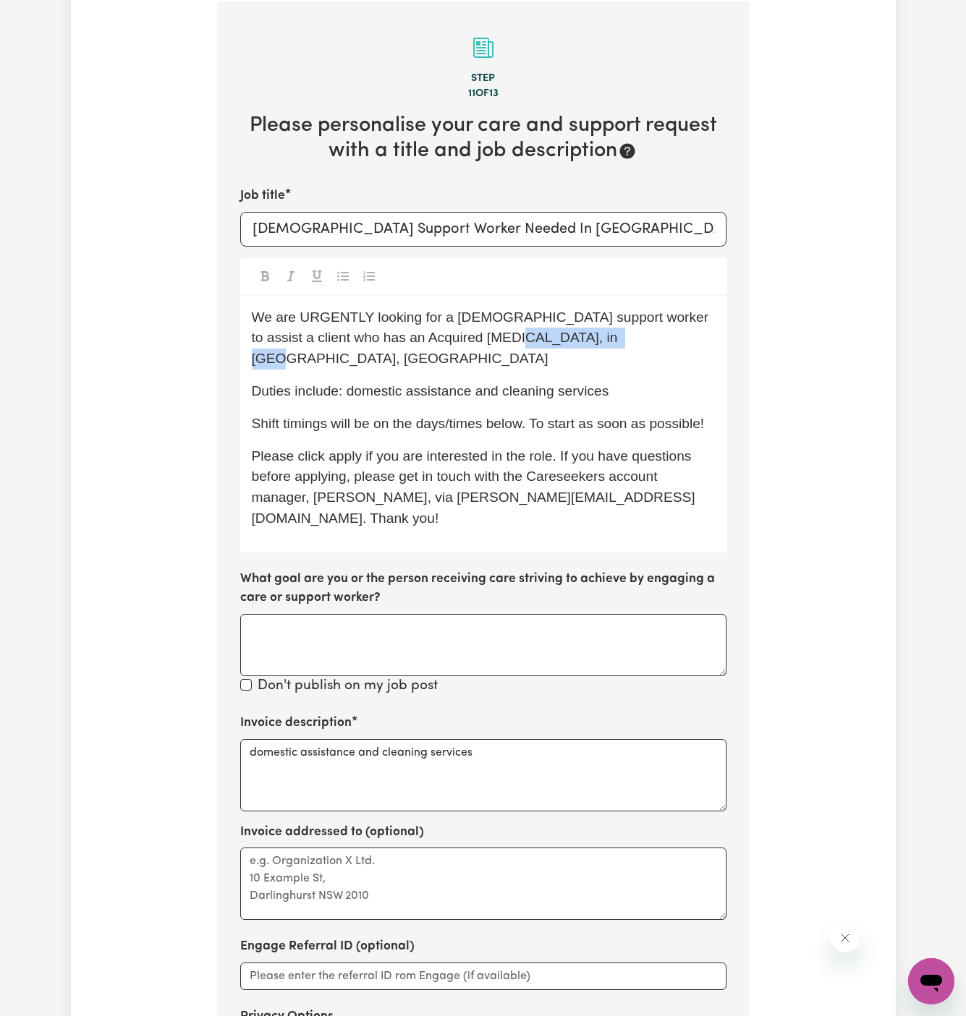
drag, startPoint x: 603, startPoint y: 340, endPoint x: 476, endPoint y: 340, distance: 126.6
click at [476, 340] on span "We are URGENTLY looking for a female support worker to assist a client who has …" at bounding box center [482, 338] width 461 height 57
drag, startPoint x: 449, startPoint y: 339, endPoint x: 725, endPoint y: 322, distance: 276.9
click at [725, 322] on div "We are URGENTLY looking for a female support worker to assist a client who has …" at bounding box center [483, 424] width 486 height 257
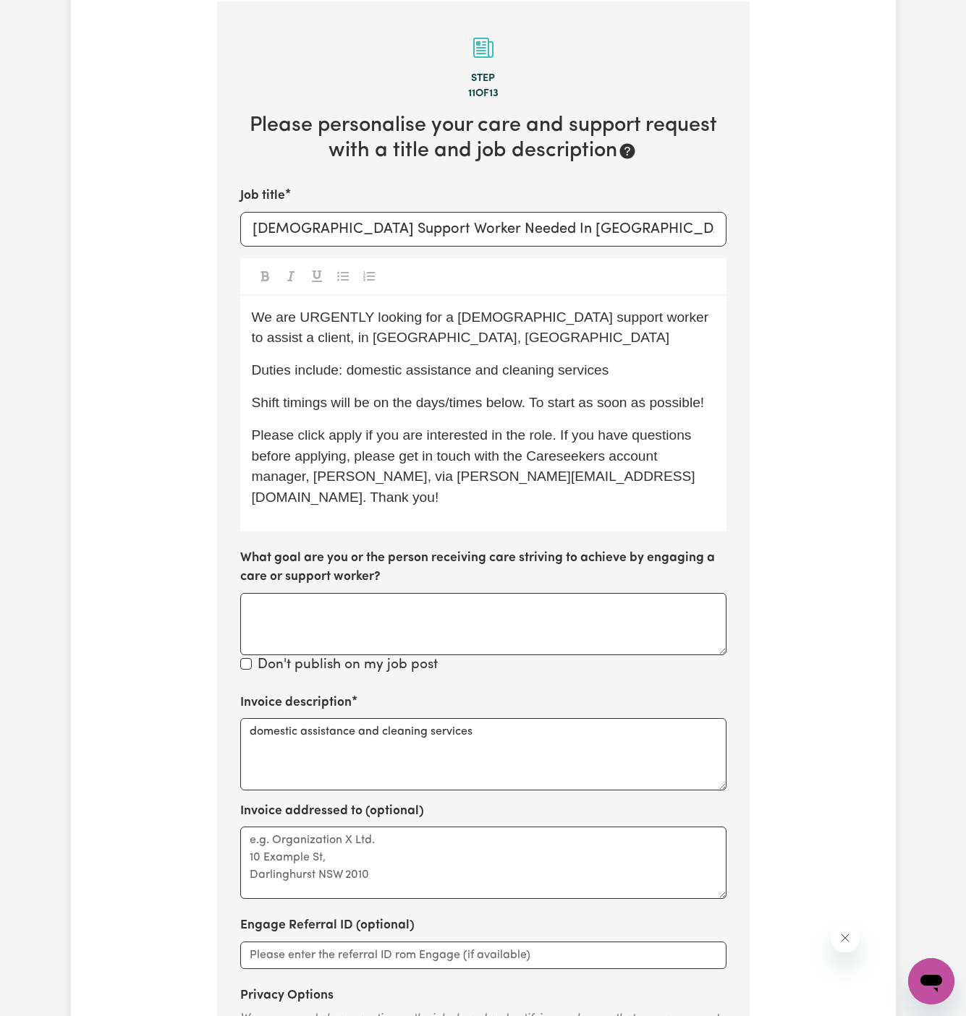
click at [693, 323] on span "We are URGENTLY looking for a female support worker to assist a client, in Gran…" at bounding box center [482, 328] width 461 height 36
click at [629, 315] on span "We are URGENTLY looking for a female support worker to assist a client in Granv…" at bounding box center [482, 328] width 461 height 36
click at [399, 357] on div "We are URGENTLY looking for a female support worker to assist a client in Granv…" at bounding box center [483, 414] width 486 height 236
click at [456, 333] on p "We are URGENTLY looking for a female support worker to assist a client in Granv…" at bounding box center [483, 328] width 463 height 42
drag, startPoint x: 456, startPoint y: 333, endPoint x: 694, endPoint y: 373, distance: 240.7
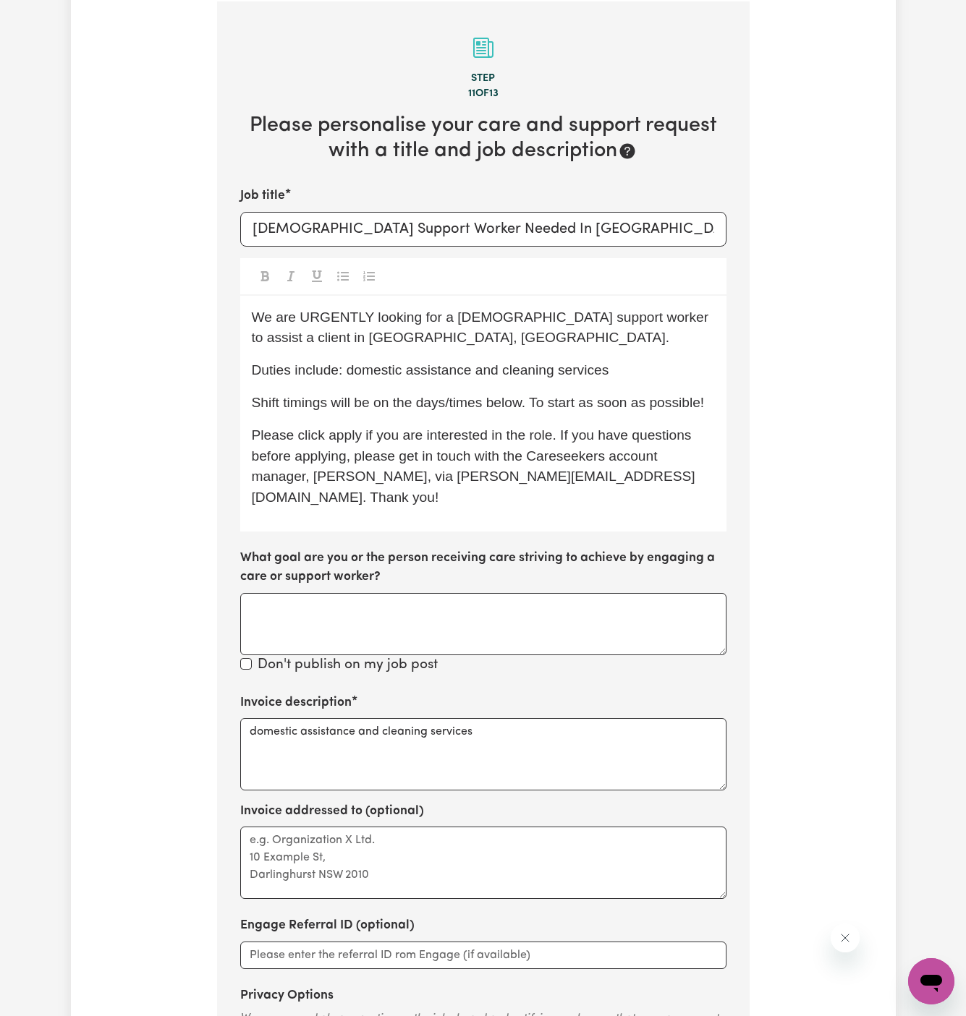
click at [486, 333] on p "We are URGENTLY looking for a female support worker to assist a client in Granv…" at bounding box center [483, 328] width 463 height 42
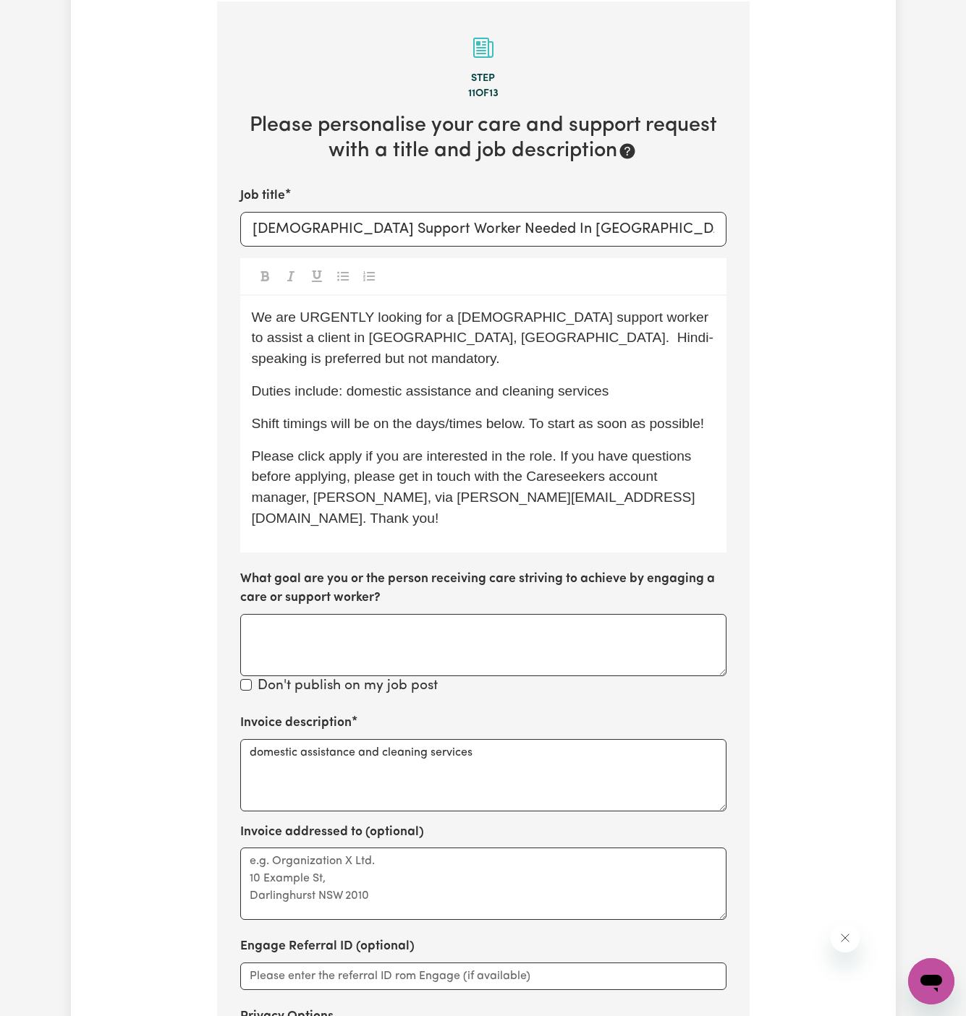
click at [489, 414] on p "Shift timings will be on the days/times below. To start as soon as possible!" at bounding box center [483, 424] width 463 height 21
click at [347, 449] on span "Please click apply if you are interested in the role. If you have questions bef…" at bounding box center [473, 487] width 443 height 77
click at [421, 570] on div "What goal are you or the person receiving care striving to achieve by engaging …" at bounding box center [483, 623] width 486 height 106
click at [556, 875] on textarea "Invoice addressed to (optional)" at bounding box center [483, 884] width 486 height 72
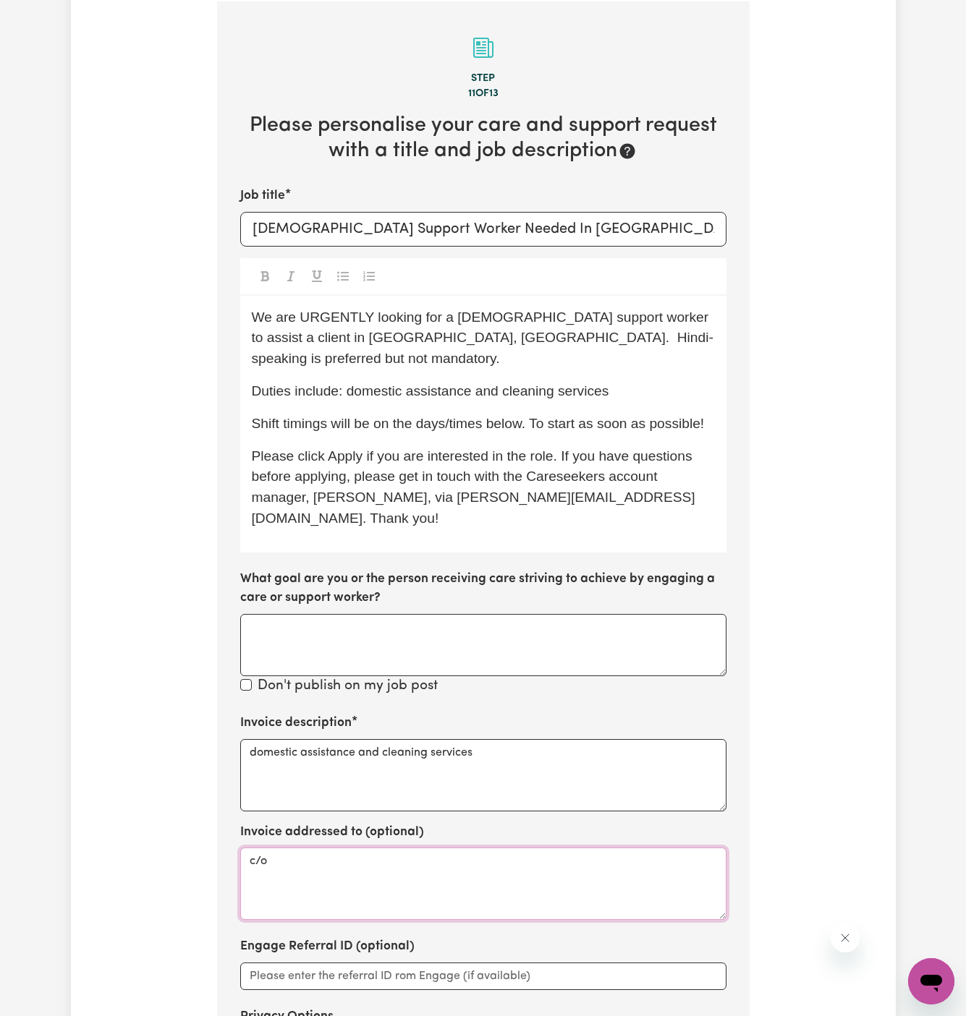
paste textarea "Vitality Club"
type textarea "c/o Vitality Club"
drag, startPoint x: 355, startPoint y: 310, endPoint x: 511, endPoint y: 307, distance: 155.6
click at [511, 307] on p "We are URGENTLY looking for a female support worker to assist a client in Granv…" at bounding box center [483, 338] width 463 height 62
click at [588, 354] on div "We are URGENTLY looking for a female support worker to assist a client in Granv…" at bounding box center [483, 424] width 486 height 257
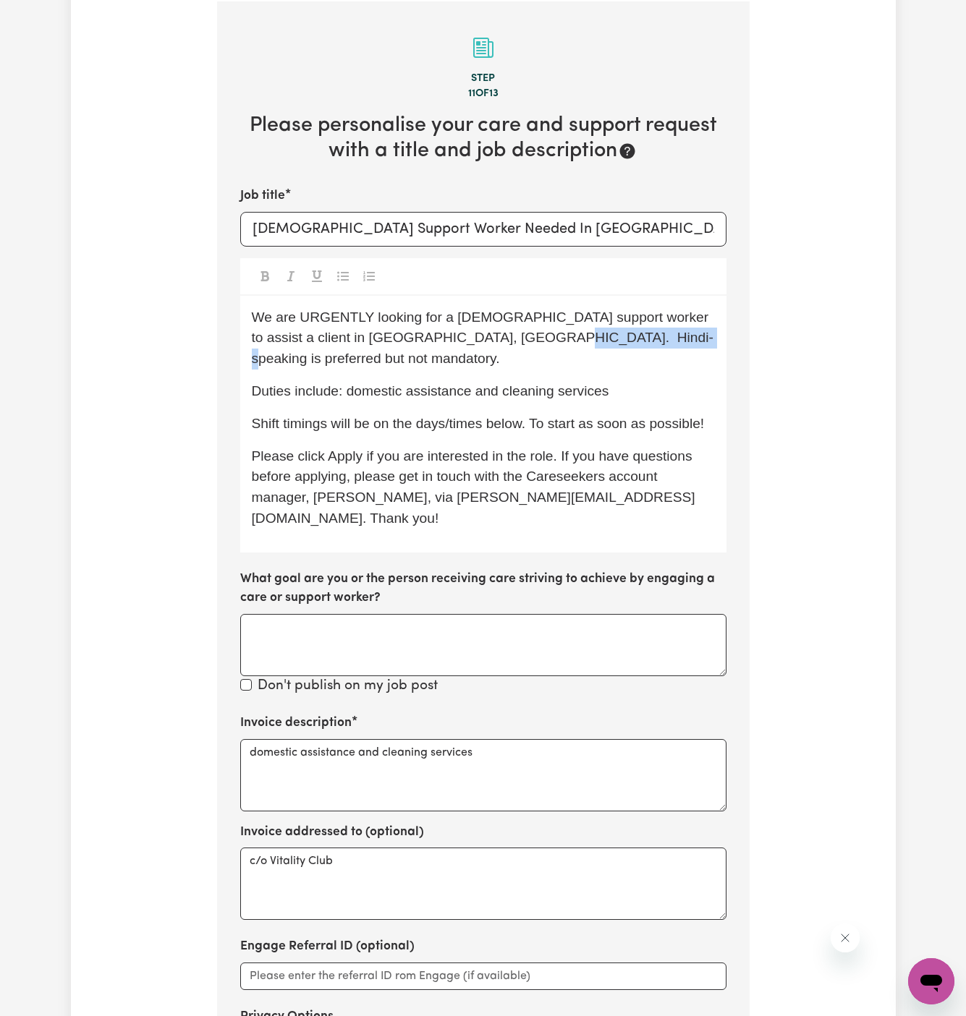
drag, startPoint x: 520, startPoint y: 342, endPoint x: 634, endPoint y: 362, distance: 115.4
click at [634, 352] on div "We are URGENTLY looking for a female support worker to assist a client in Granv…" at bounding box center [483, 424] width 486 height 257
click at [634, 381] on p "Duties include: domestic assistance and cleaning services" at bounding box center [483, 391] width 463 height 21
drag, startPoint x: 391, startPoint y: 403, endPoint x: 730, endPoint y: 402, distance: 338.6
click at [730, 402] on section "Step 11 of 13 Please personalise your care and support request with a title and…" at bounding box center [483, 575] width 532 height 1149
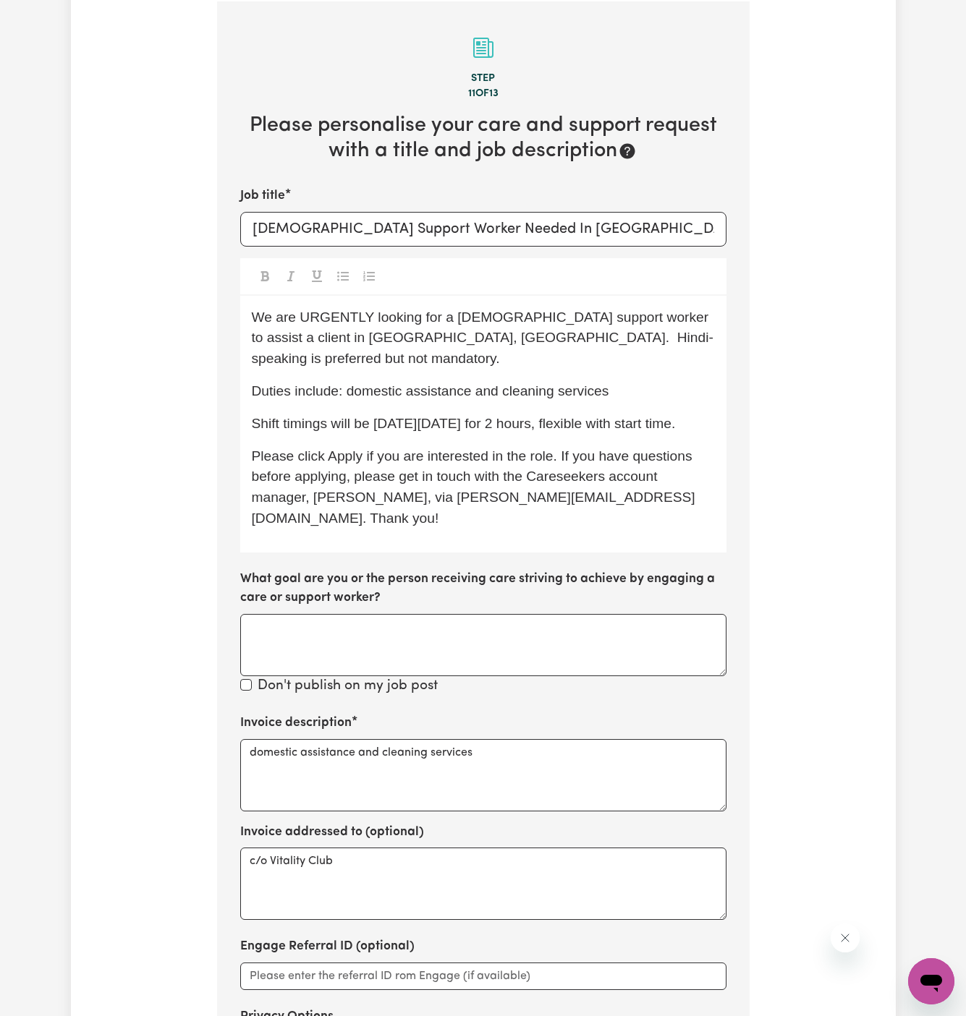
click at [628, 449] on span "Please click Apply if you are interested in the role. If you have questions bef…" at bounding box center [474, 487] width 444 height 77
click at [425, 416] on span "Shift timings will be on Monday 15/09 for 2 hours, flexible with start time." at bounding box center [464, 423] width 424 height 15
click at [492, 416] on span "Shift timings will be on Monday, 15/09 for 2 hours, flexible with start time." at bounding box center [464, 423] width 424 height 15
click at [641, 416] on span "Shift timings will be on Monday, 15/09, for 2 hours, flexible with start time." at bounding box center [466, 423] width 428 height 15
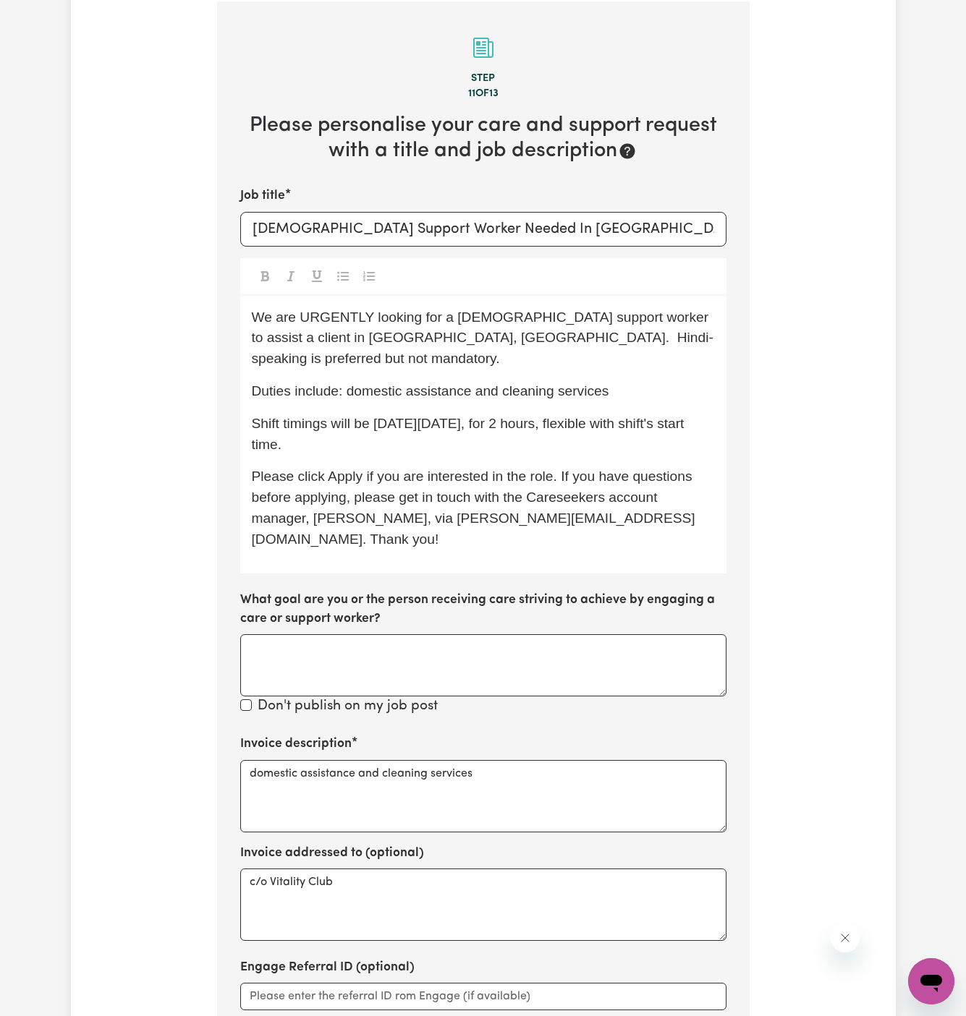
click at [621, 441] on div "We are URGENTLY looking for a female support worker to assist a client in Granv…" at bounding box center [483, 435] width 486 height 278
click at [598, 419] on p "Shift timings will be on Monday, 15/09, for 2 hours, flexible with the shift's …" at bounding box center [483, 435] width 463 height 42
click at [507, 428] on p "Shift timings will be on Monday, 15/09, for 2 hours, flexible with the shift's …" at bounding box center [483, 435] width 463 height 42
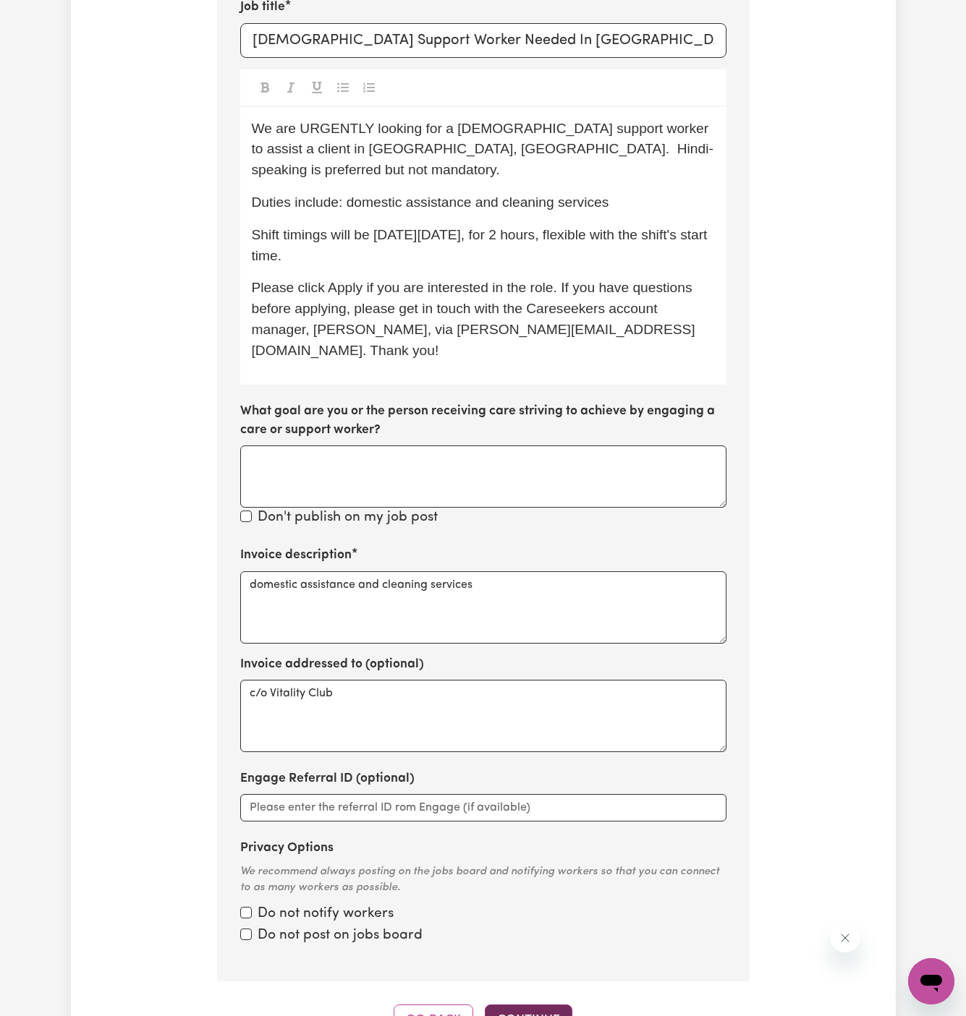
click at [556, 1005] on button "Continue" at bounding box center [529, 1021] width 88 height 32
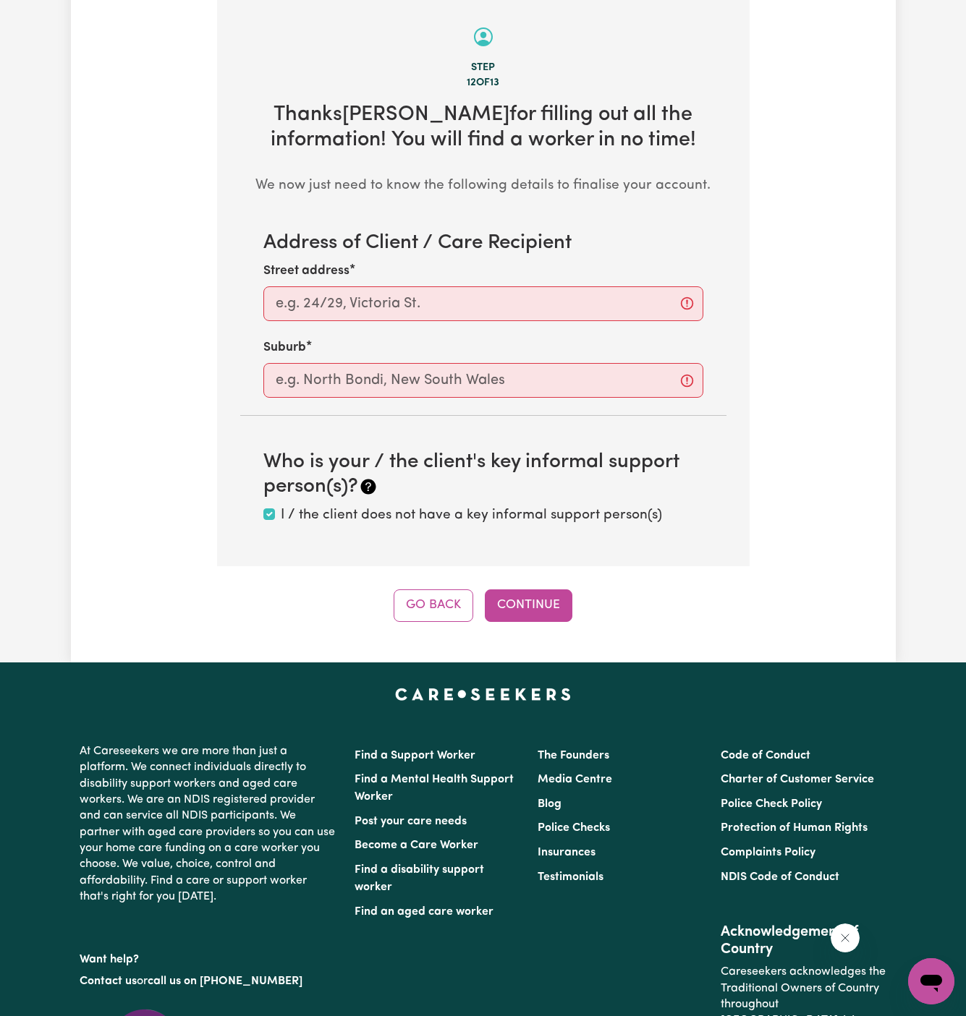
scroll to position [513, 0]
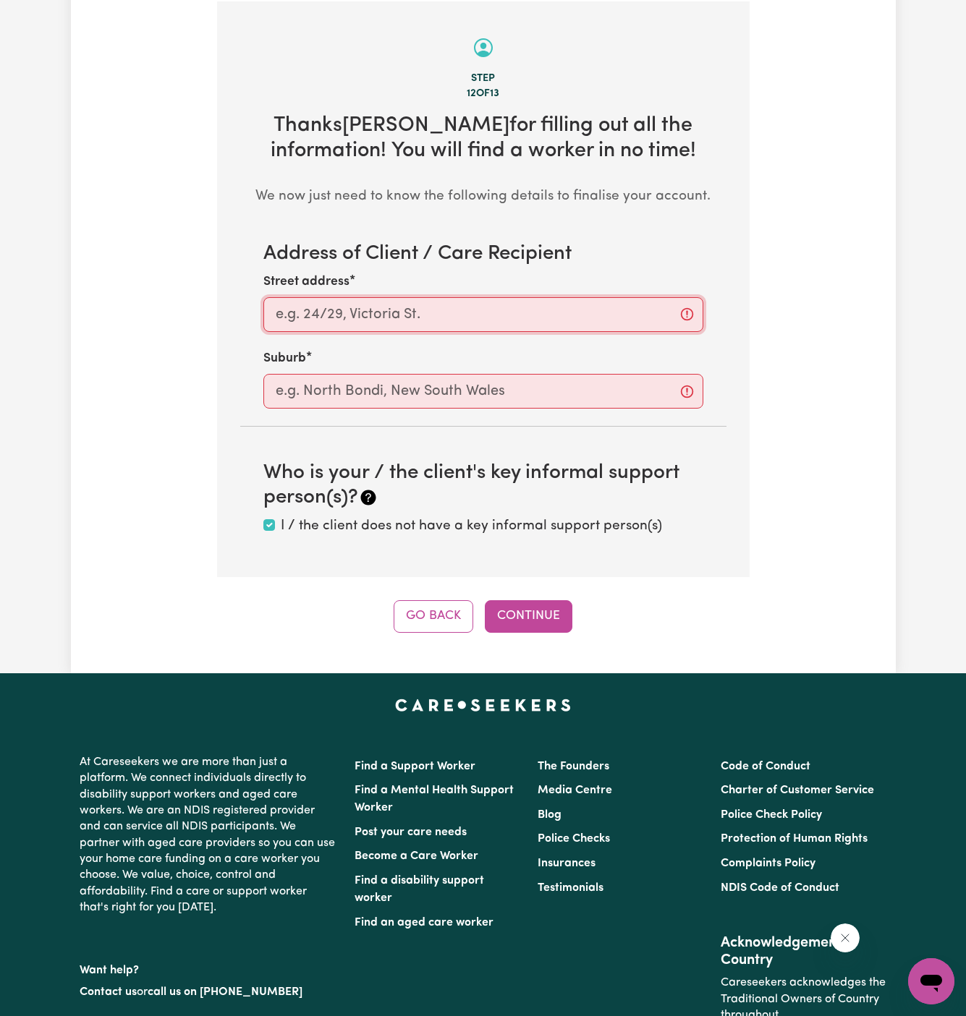
click at [437, 318] on input "Street address" at bounding box center [483, 314] width 440 height 35
paste input "Granville"
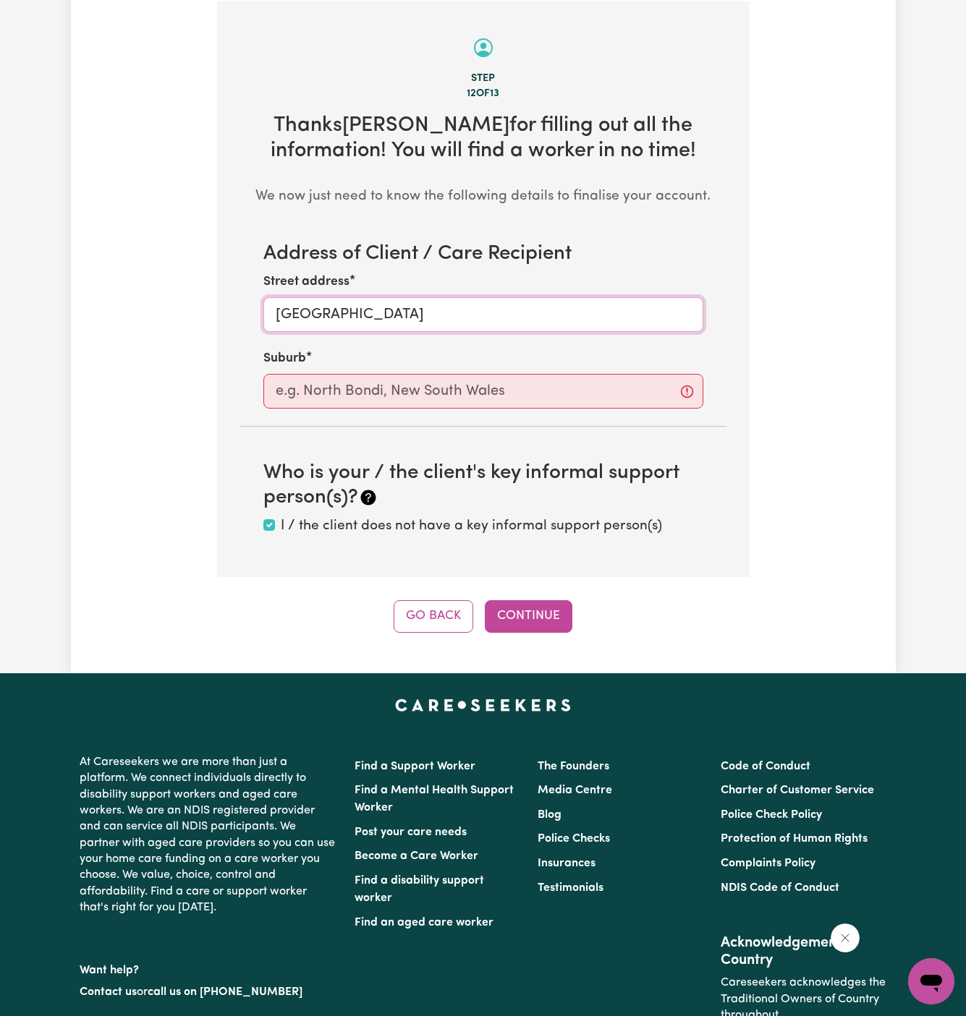
type input "Granville"
click at [438, 375] on input "text" at bounding box center [483, 391] width 440 height 35
paste input "Granville"
type input "Granville"
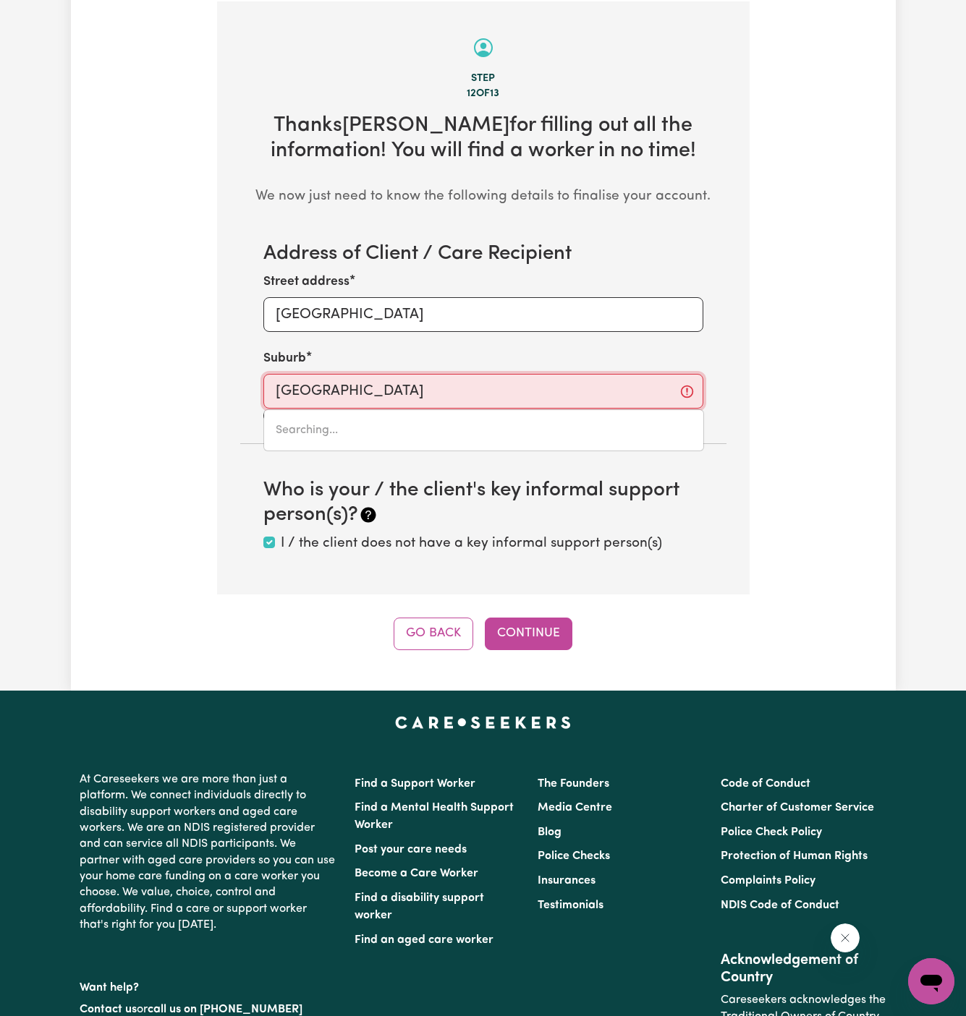
type input "Granville, New South Wales, 2142"
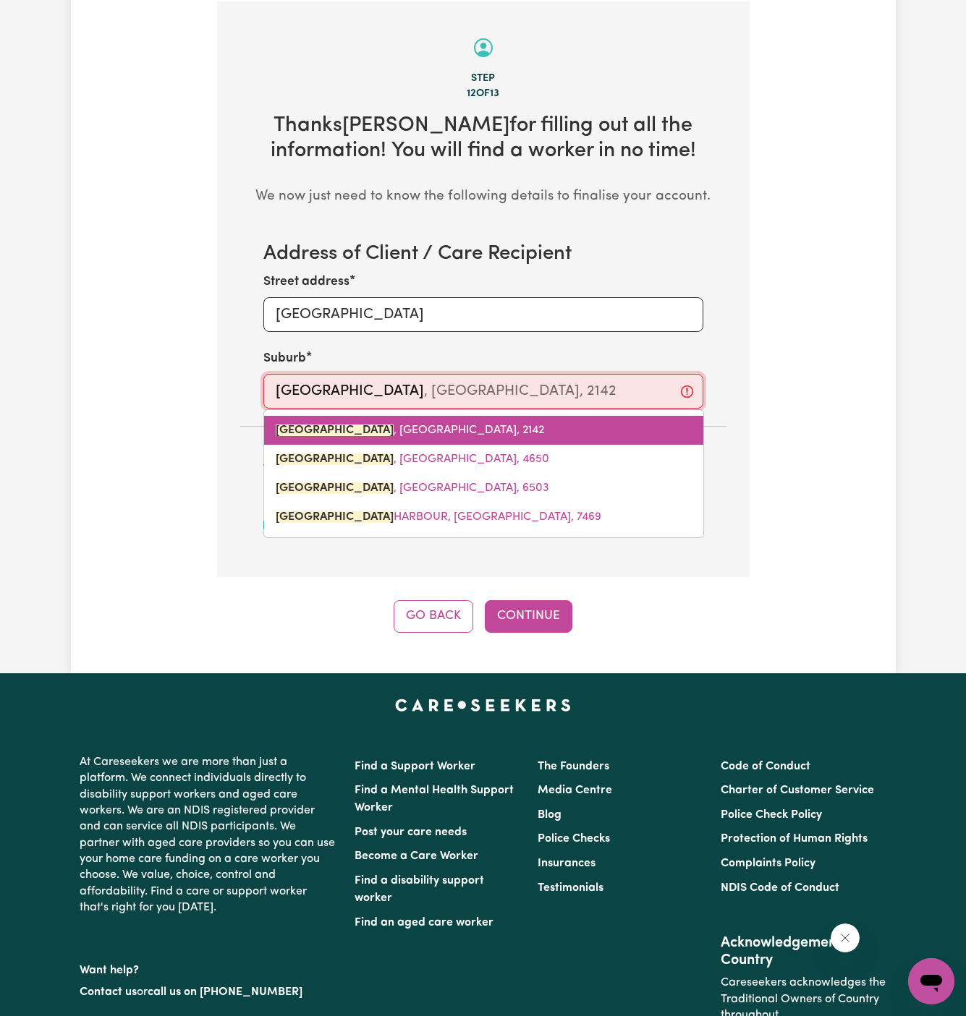
click at [429, 426] on span "GRANVILLE , New South Wales, 2142" at bounding box center [410, 431] width 268 height 12
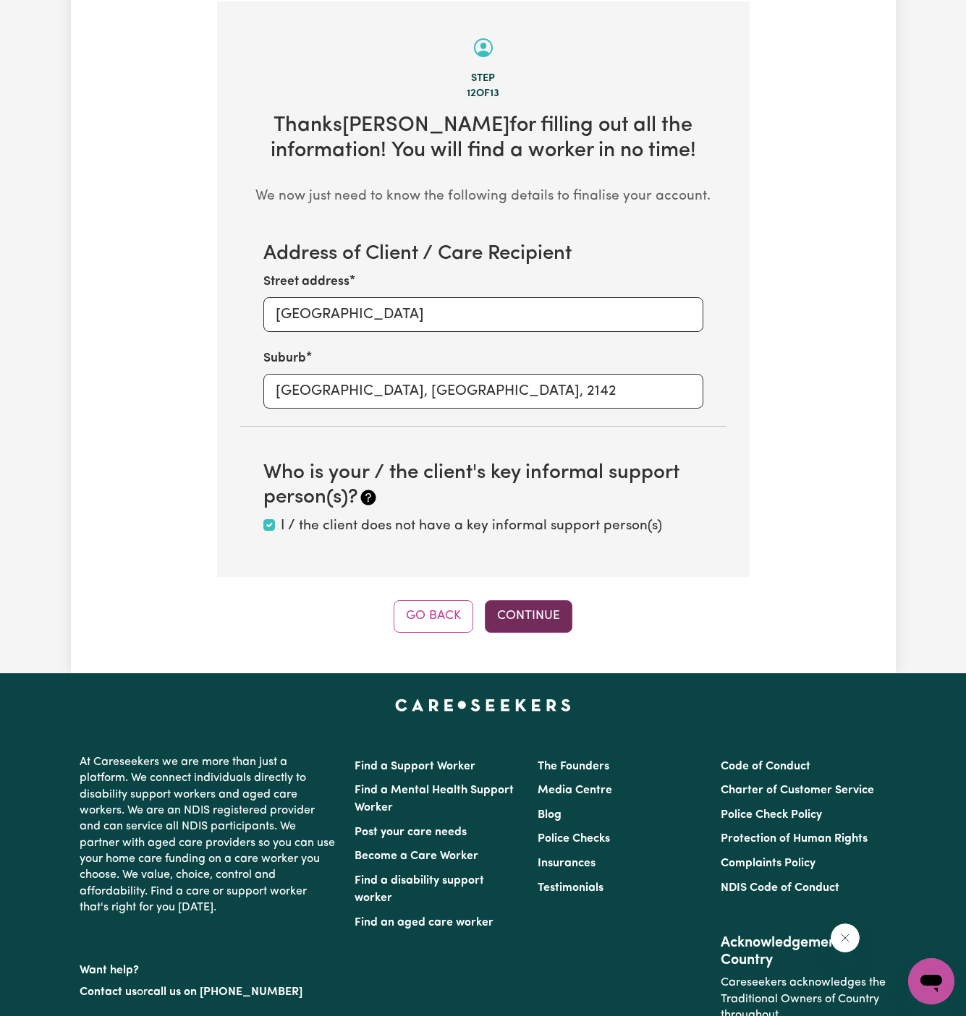
click at [518, 616] on button "Continue" at bounding box center [529, 616] width 88 height 32
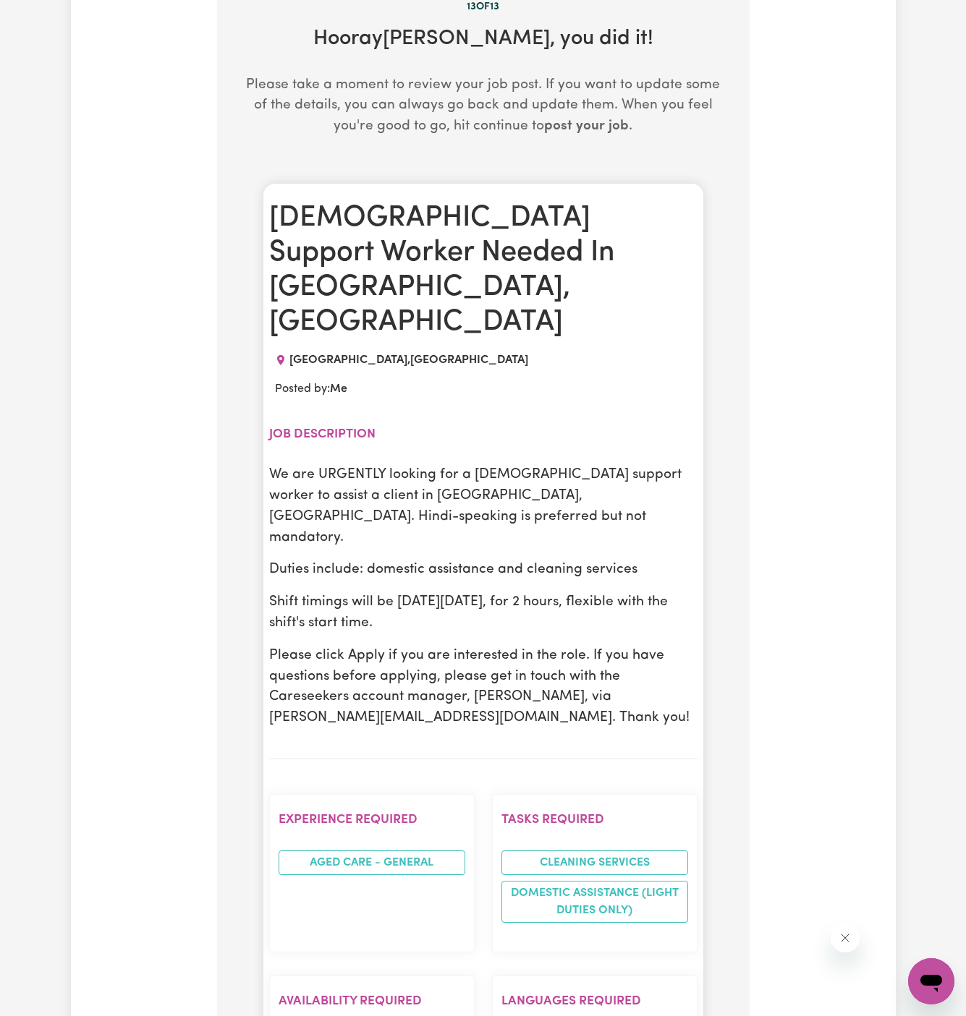
scroll to position [732, 0]
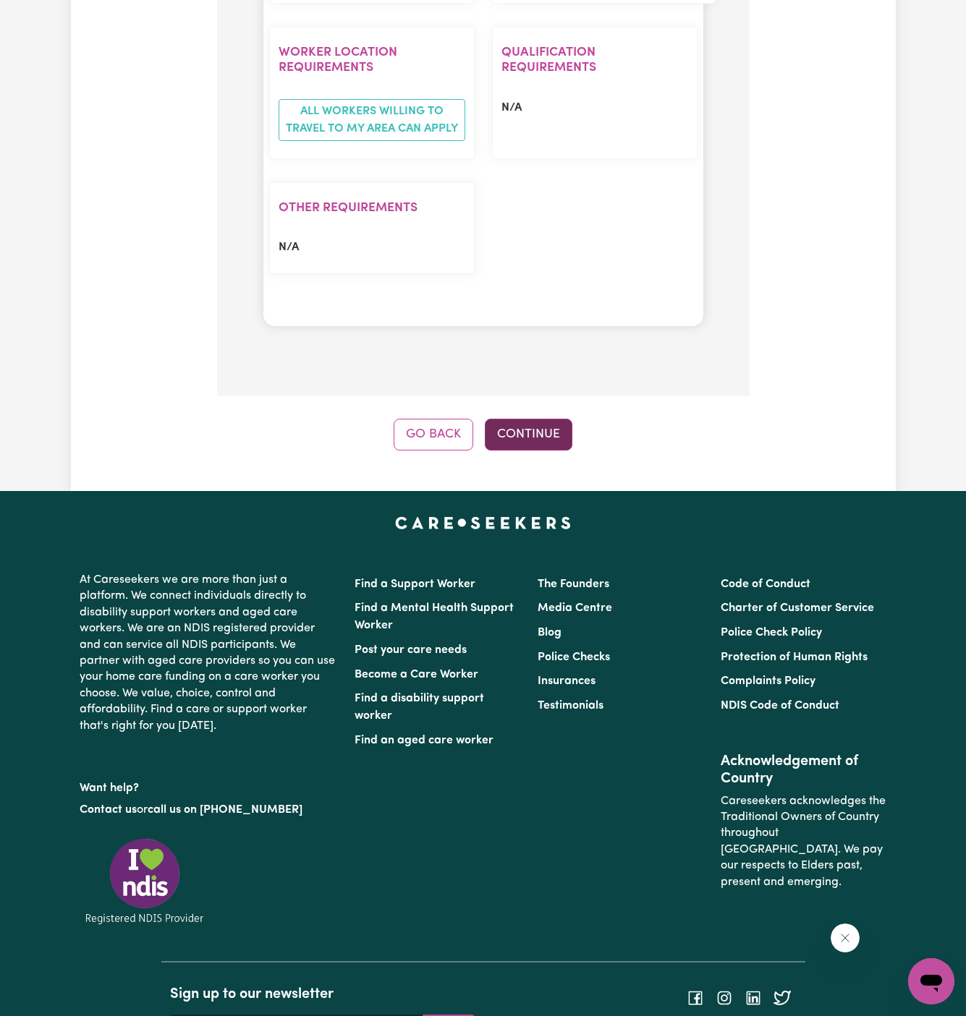
click at [519, 419] on button "Continue" at bounding box center [529, 435] width 88 height 32
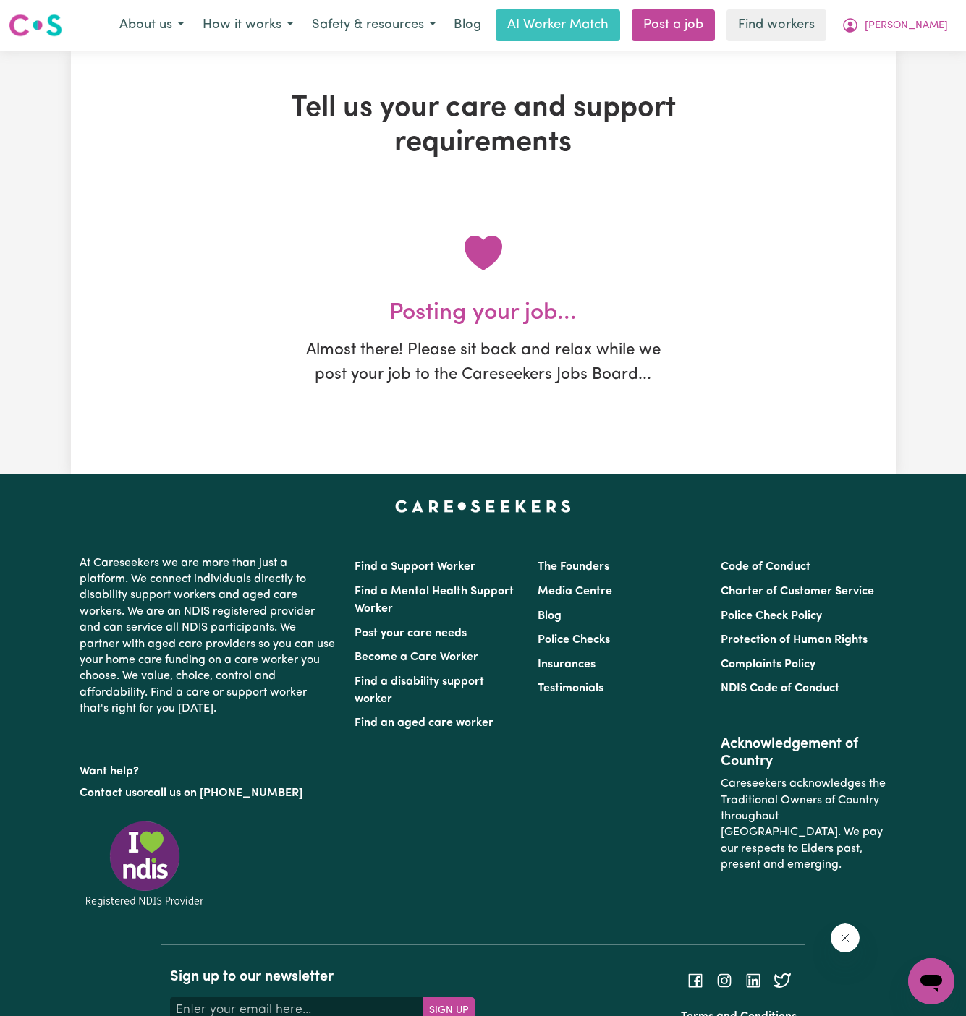
scroll to position [0, 0]
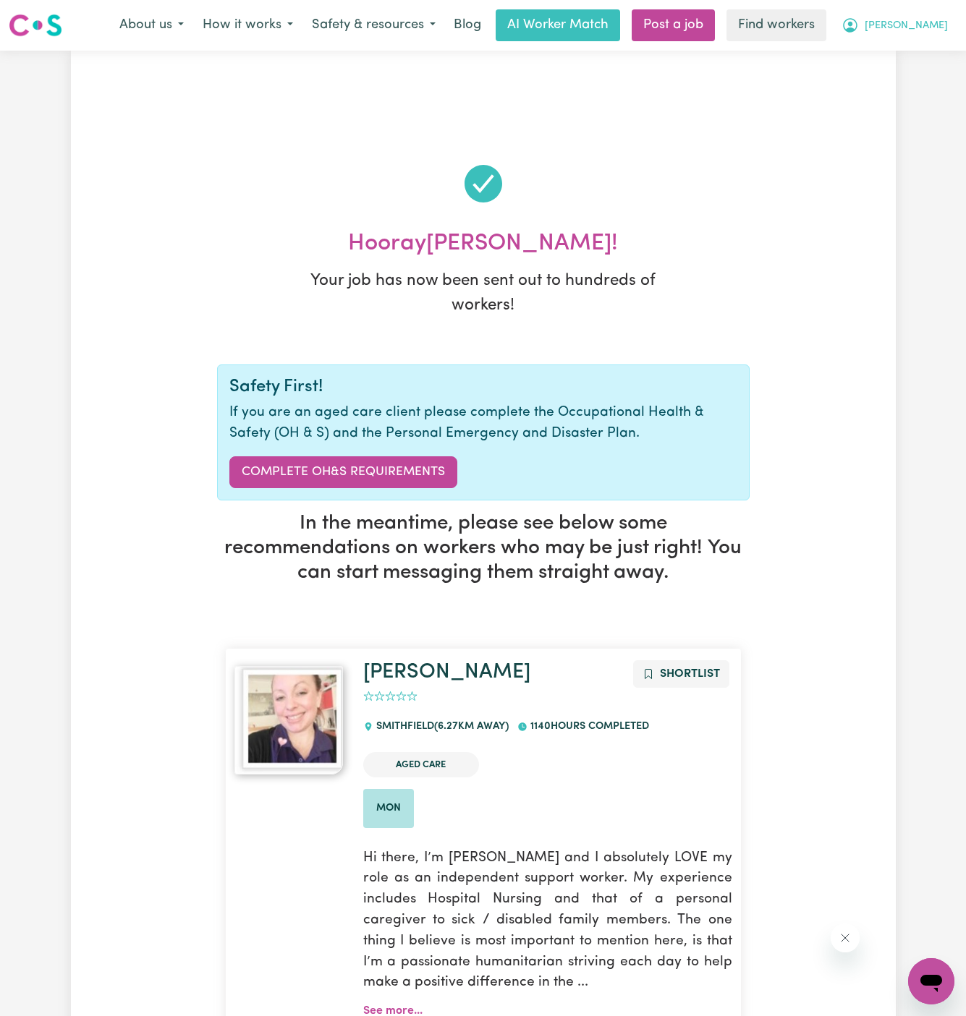
click at [940, 24] on span "[PERSON_NAME]" at bounding box center [906, 26] width 83 height 16
click at [938, 74] on link "Logout" at bounding box center [899, 82] width 114 height 27
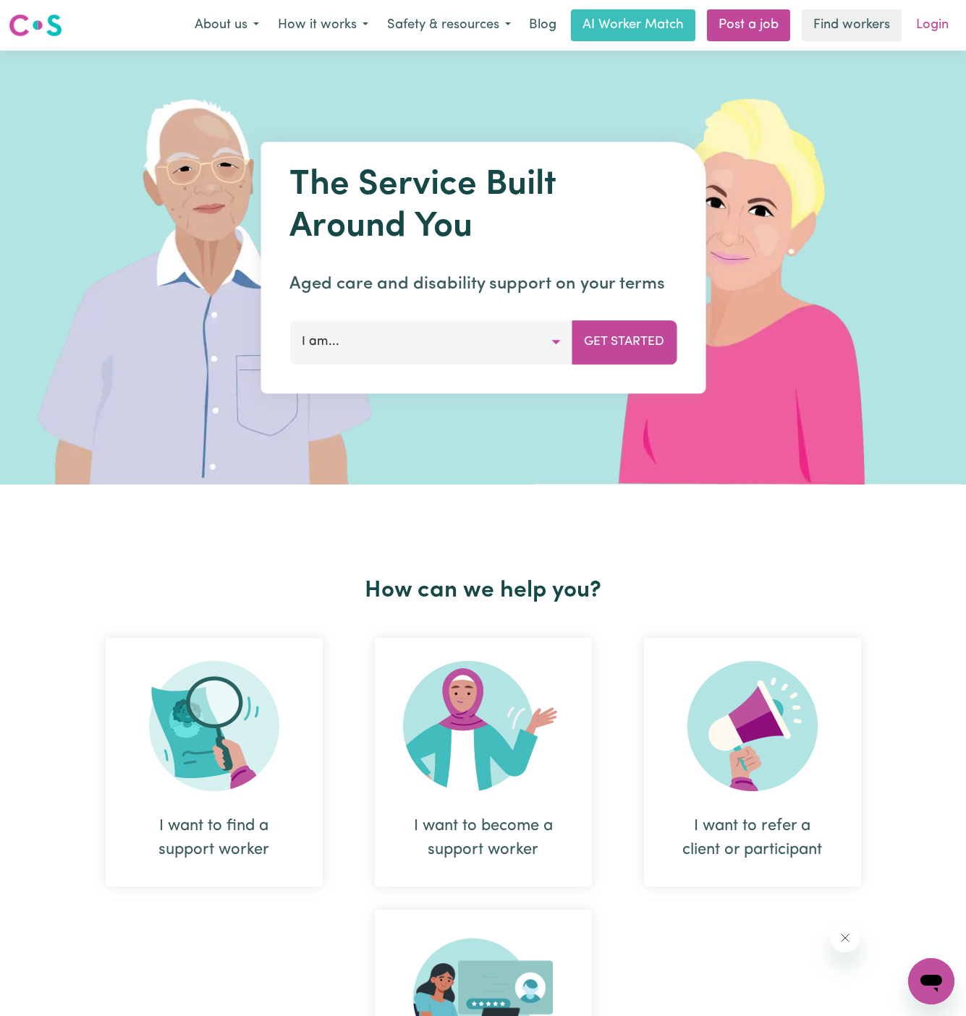
click at [934, 21] on link "Login" at bounding box center [932, 25] width 50 height 32
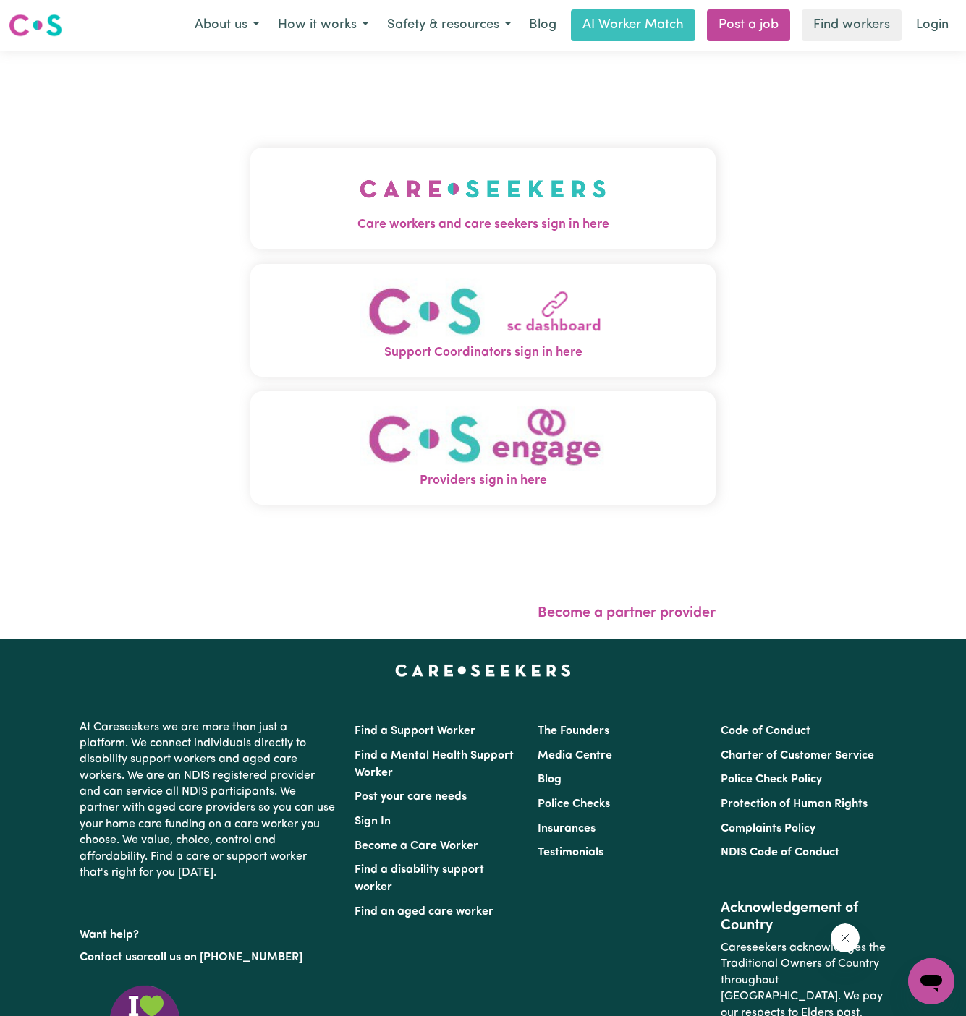
click at [428, 170] on img "Care workers and care seekers sign in here" at bounding box center [483, 189] width 247 height 54
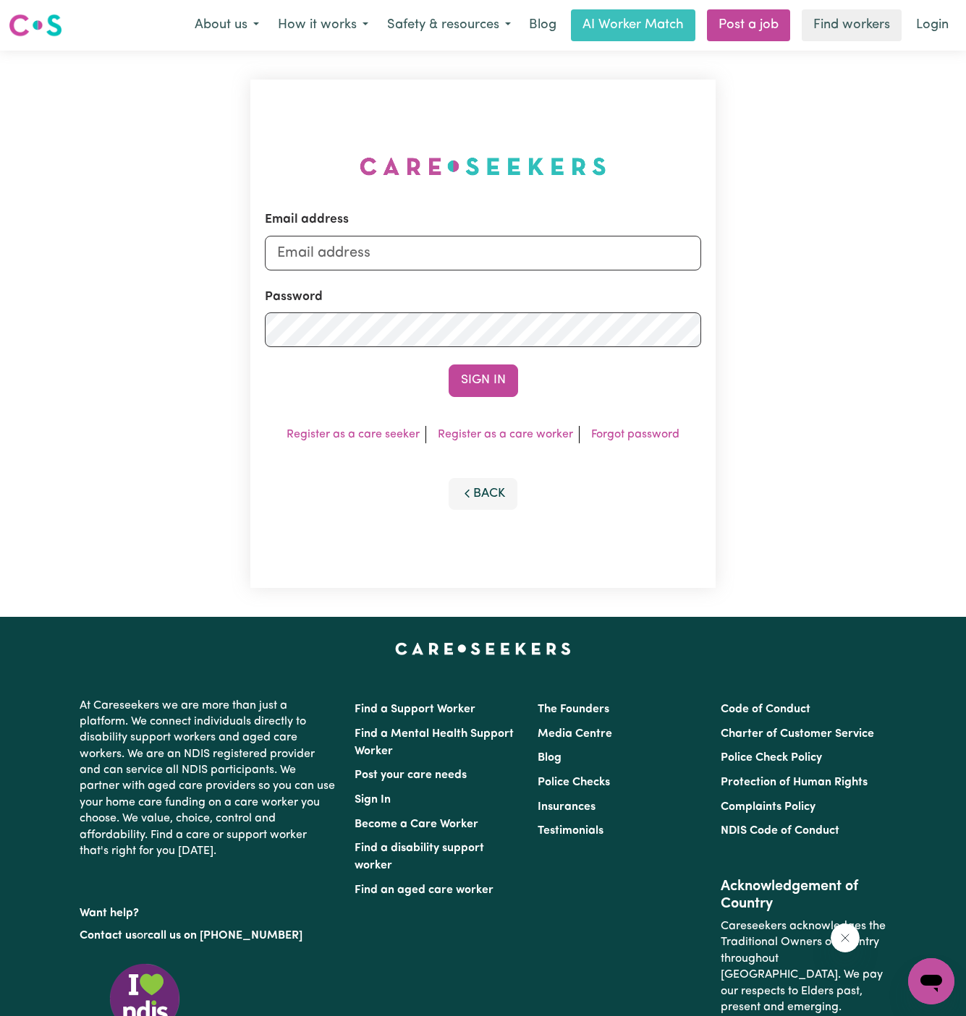
click at [428, 170] on div "Email address Password Sign In Register as a care seeker Register as a care wor…" at bounding box center [483, 334] width 483 height 566
click at [512, 264] on input "dyan@careseekers.com.au" at bounding box center [483, 253] width 437 height 35
drag, startPoint x: 352, startPoint y: 255, endPoint x: 974, endPoint y: 253, distance: 622.2
click at [965, 253] on html "Menu About us How it works Safety & resources Blog AI Worker Match Post a job F…" at bounding box center [483, 619] width 966 height 1239
type input "superuser~JankiPalVC@careseekers.com.au"
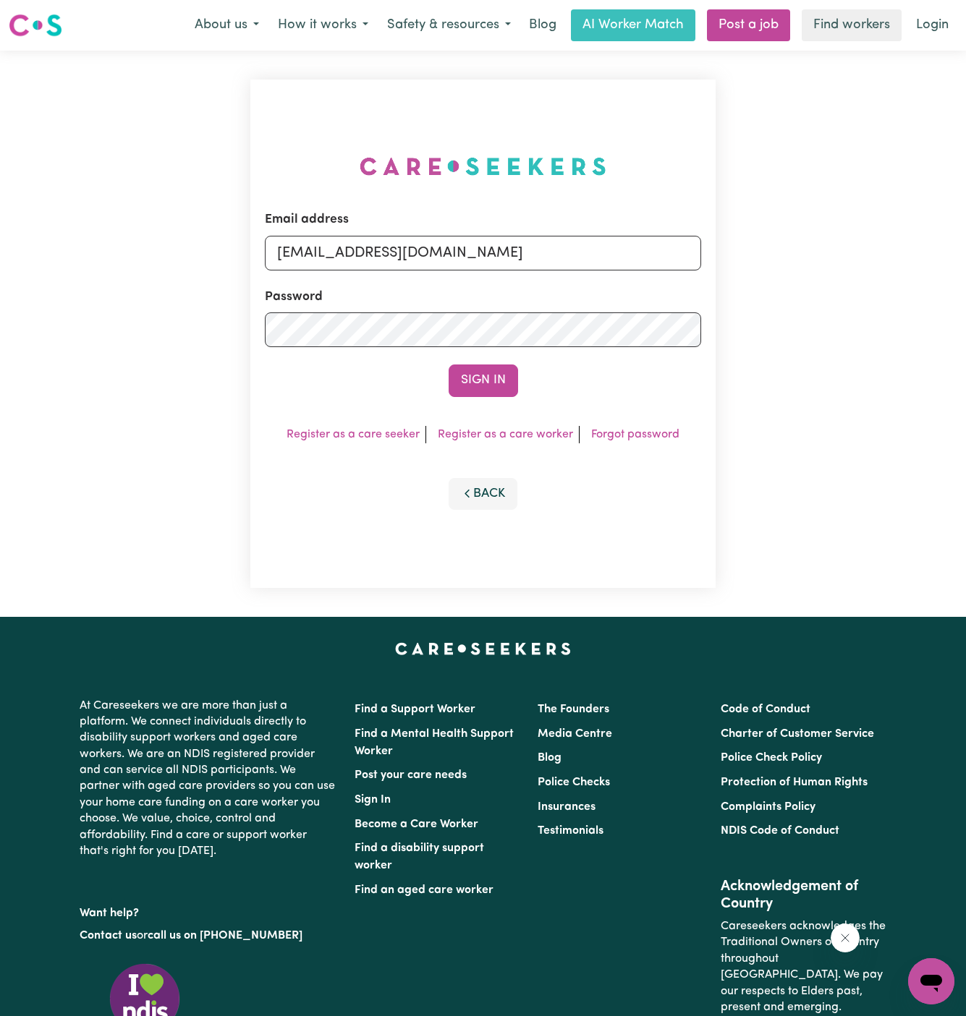
click at [449, 365] on button "Sign In" at bounding box center [483, 381] width 69 height 32
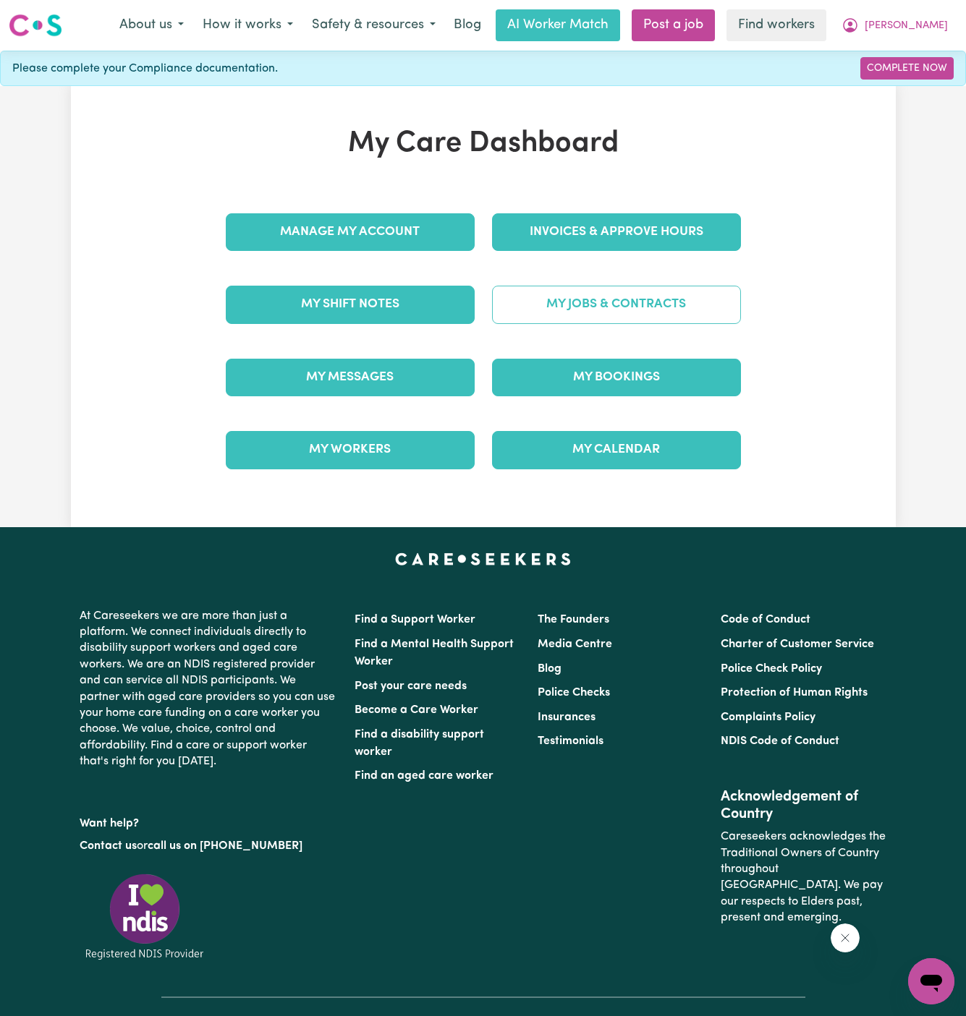
click at [664, 293] on link "My Jobs & Contracts" at bounding box center [616, 305] width 249 height 38
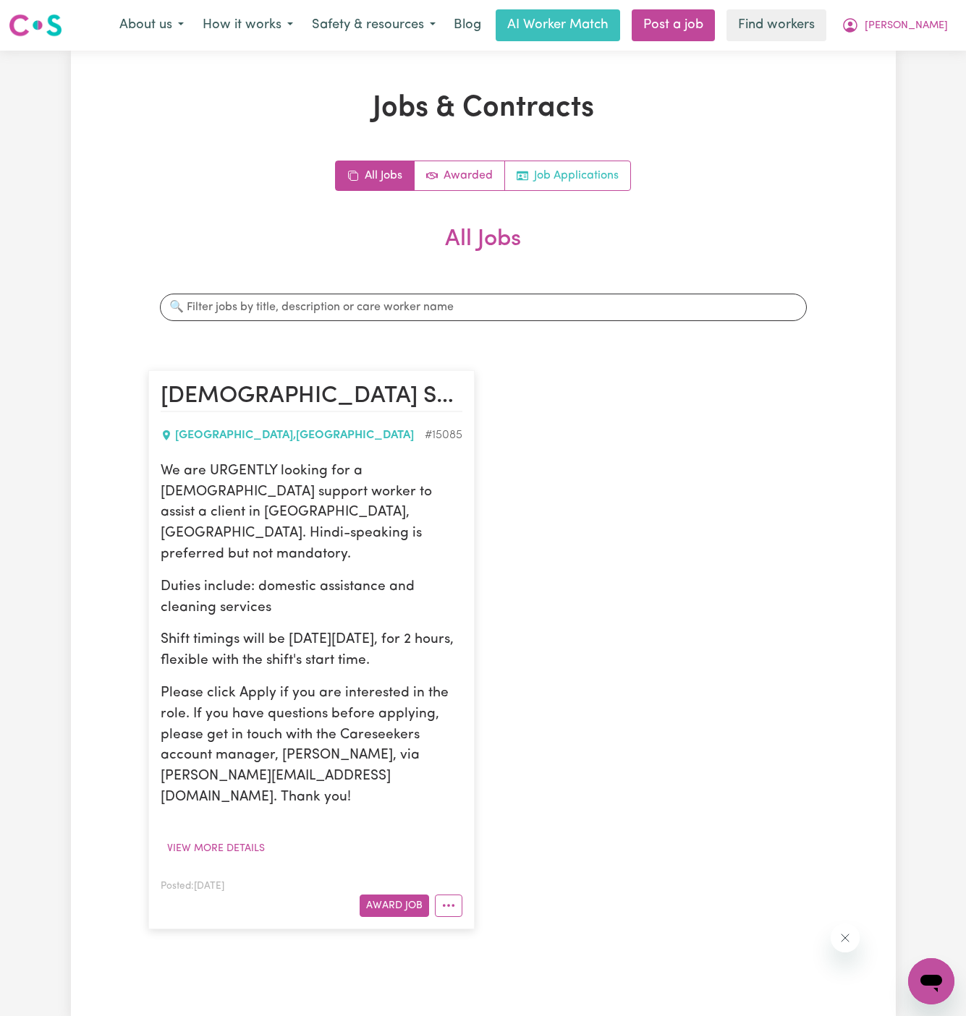
click at [616, 182] on link "Job Applications" at bounding box center [567, 175] width 125 height 29
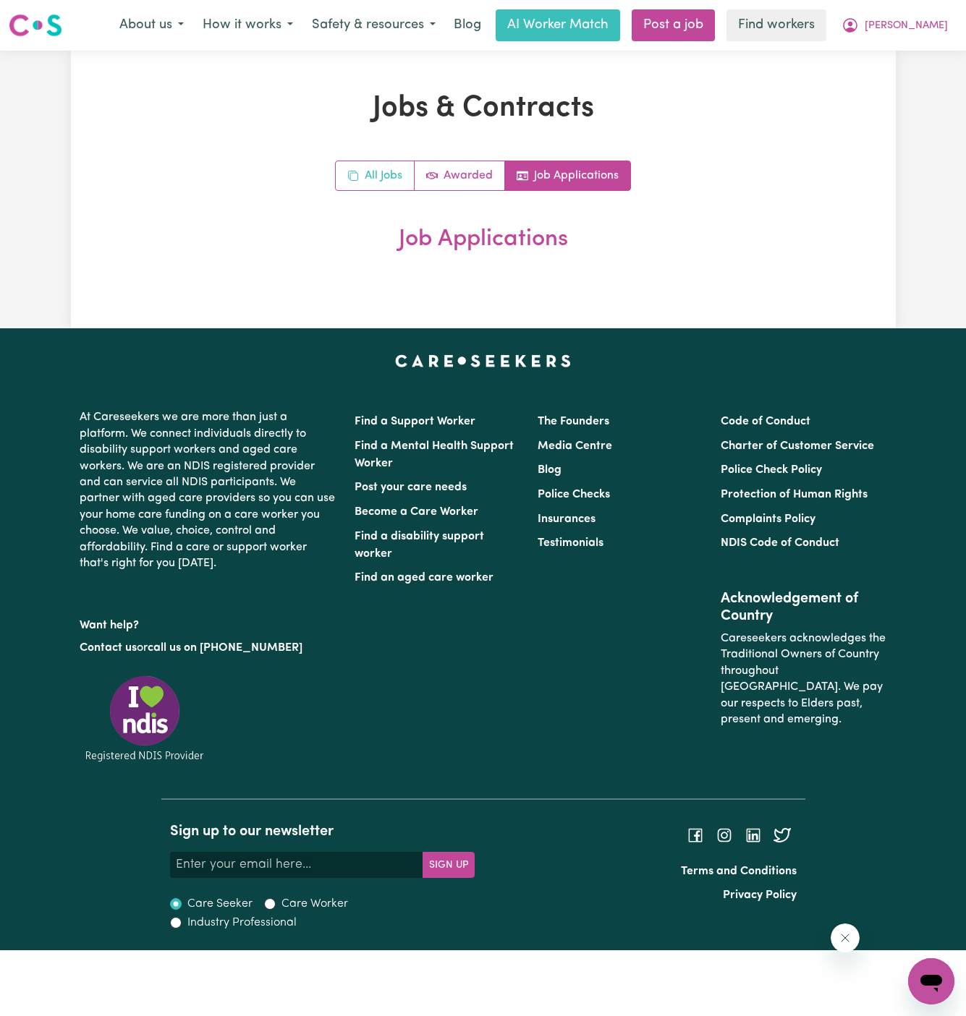
click at [362, 190] on link "All Jobs" at bounding box center [375, 175] width 79 height 29
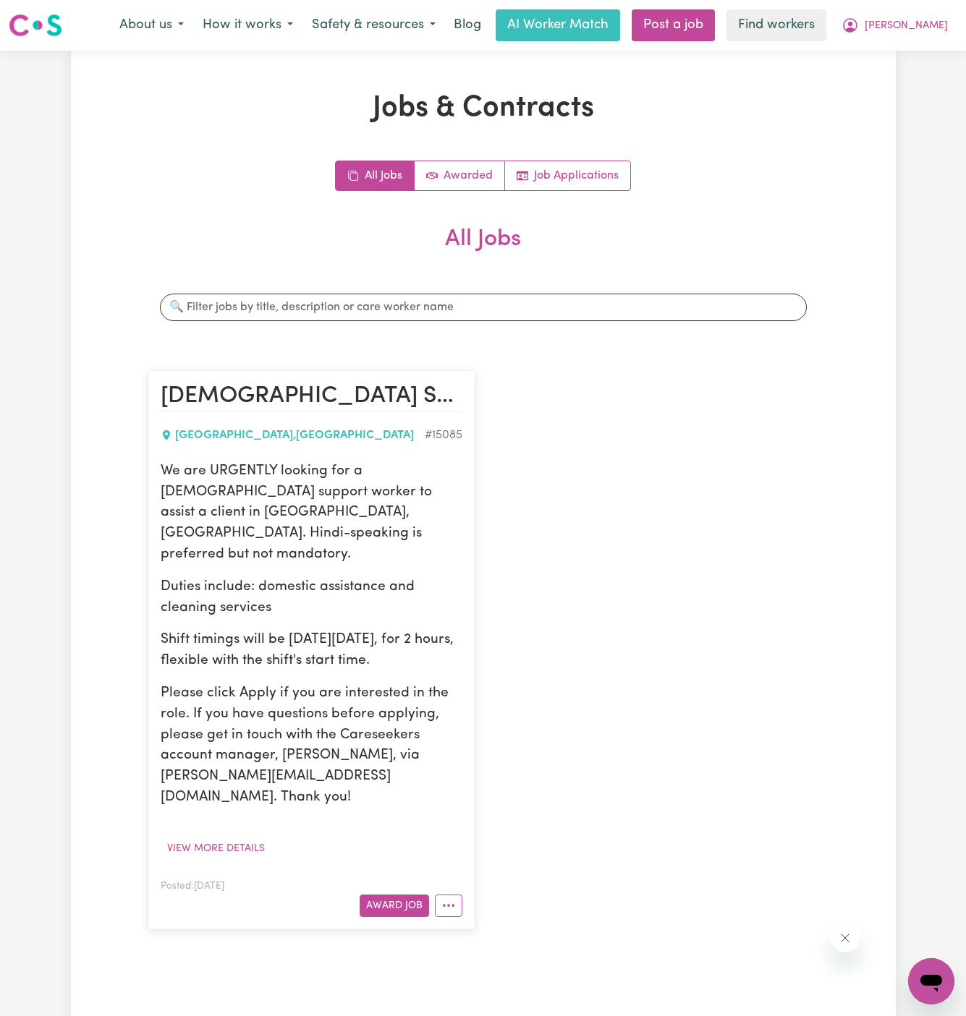
click at [297, 479] on p "We are URGENTLY looking for a female support worker to assist a client in Granv…" at bounding box center [312, 514] width 302 height 104
click at [286, 478] on p "We are URGENTLY looking for a female support worker to assist a client in Granv…" at bounding box center [312, 514] width 302 height 104
drag, startPoint x: 163, startPoint y: 470, endPoint x: 446, endPoint y: 614, distance: 318.4
click at [446, 614] on div "We are URGENTLY looking for a female support worker to assist a client in Granv…" at bounding box center [312, 635] width 302 height 347
copy div "We are URGENTLY looking for a female support worker to assist a client in Granv…"
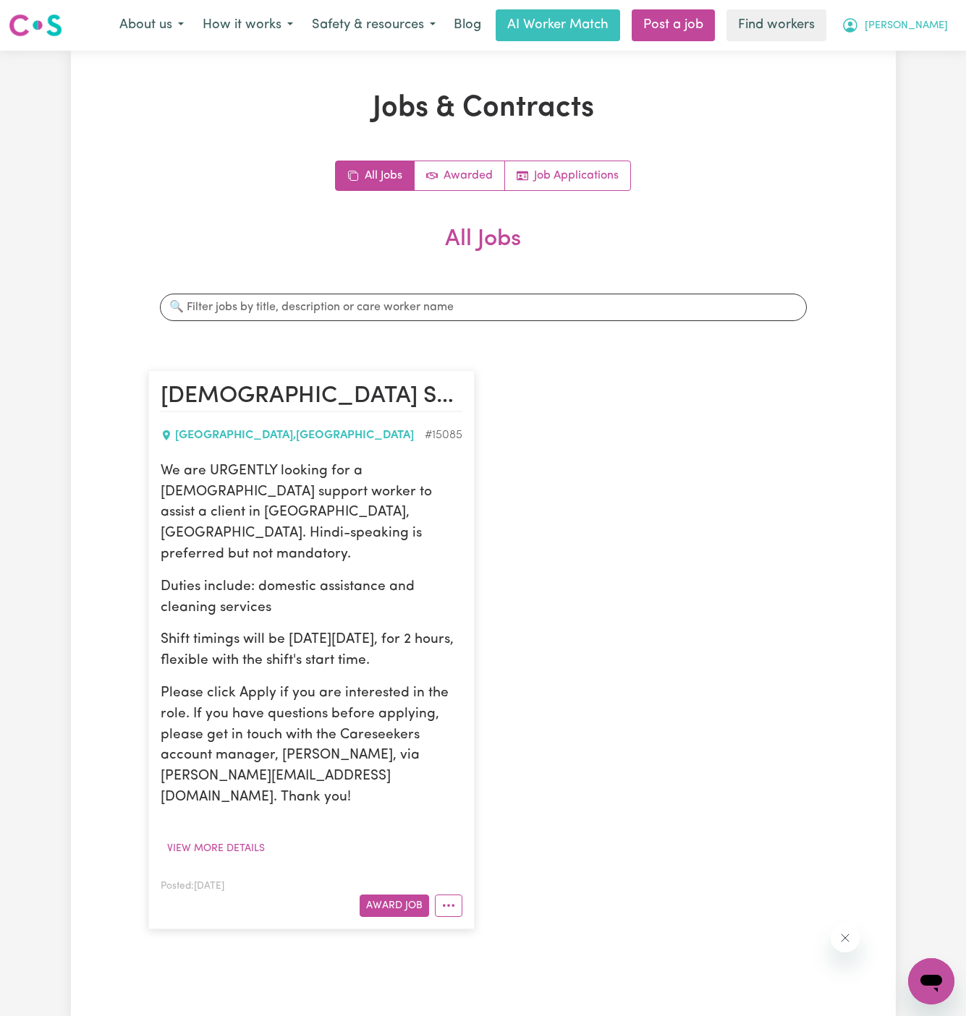
click at [929, 24] on span "[PERSON_NAME]" at bounding box center [906, 26] width 83 height 16
click at [929, 53] on link "My Dashboard" at bounding box center [899, 56] width 114 height 27
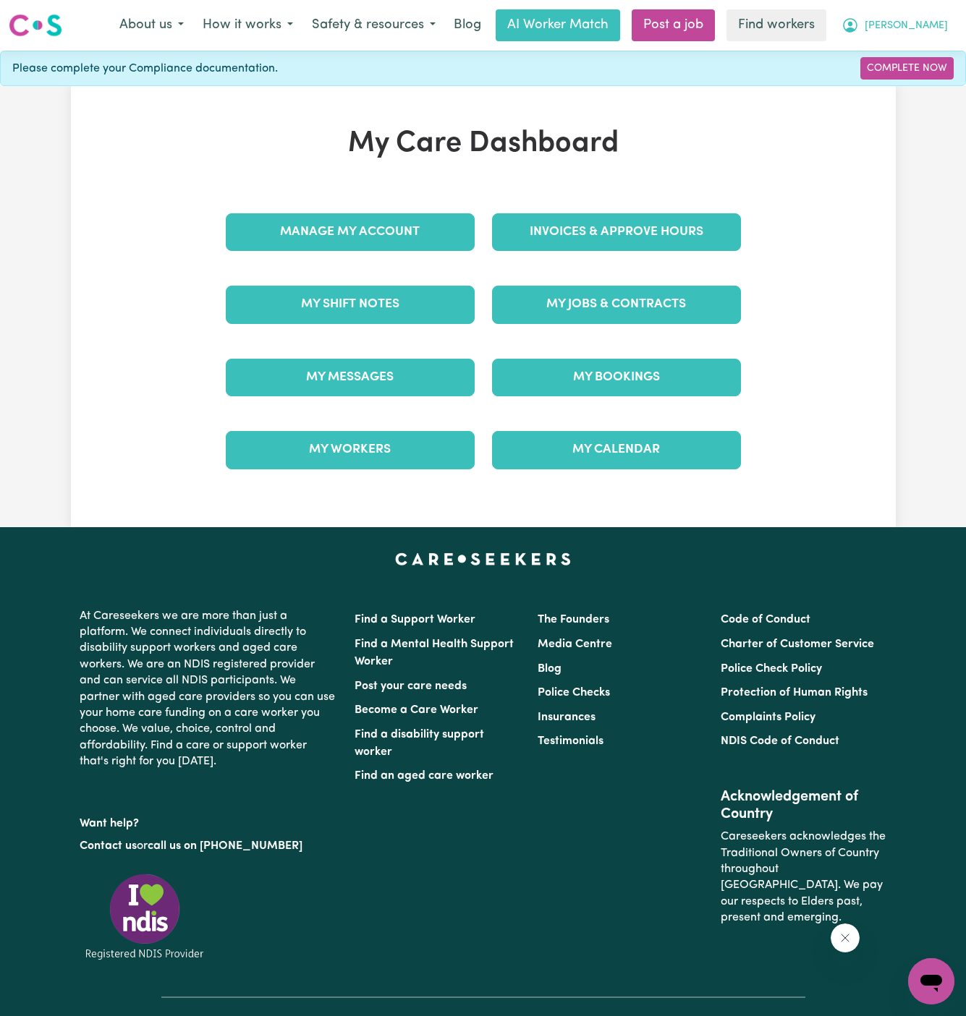
click at [938, 24] on span "[PERSON_NAME]" at bounding box center [906, 26] width 83 height 16
click at [936, 77] on link "Logout" at bounding box center [899, 82] width 114 height 27
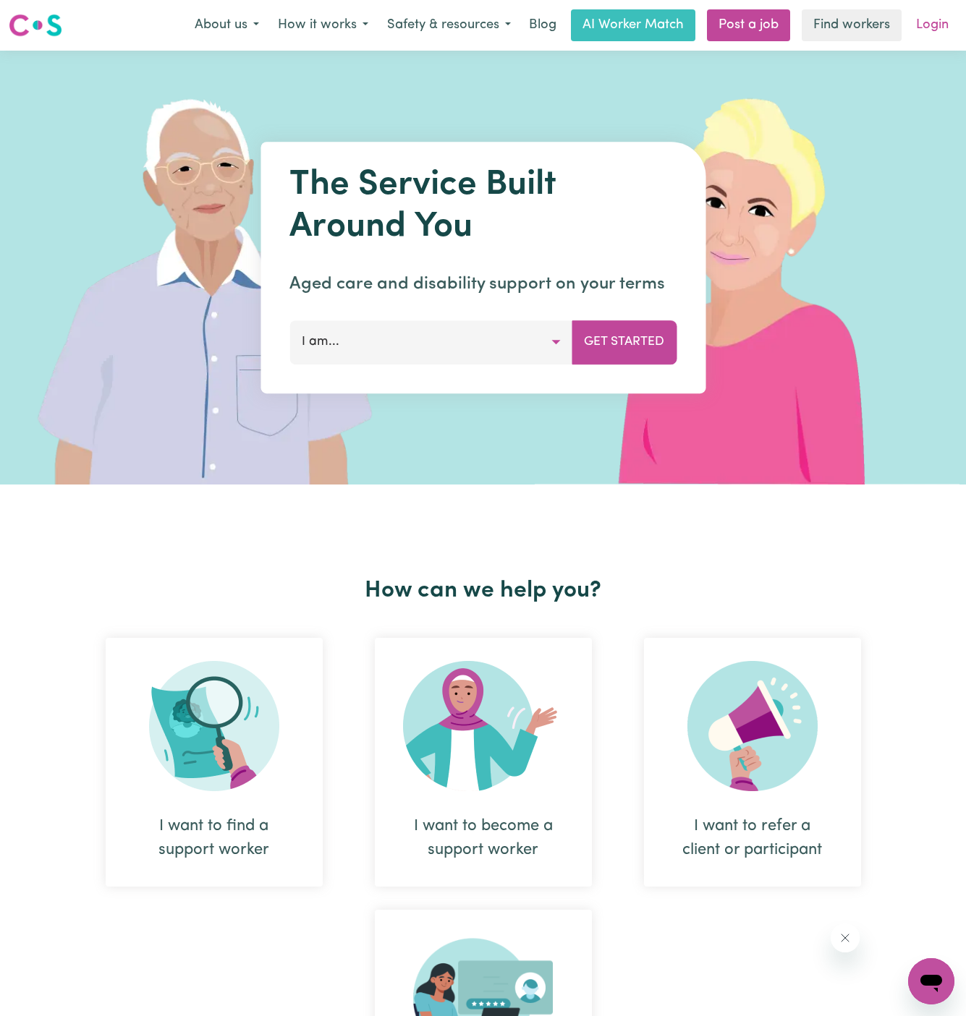
click at [942, 12] on link "Login" at bounding box center [932, 25] width 50 height 32
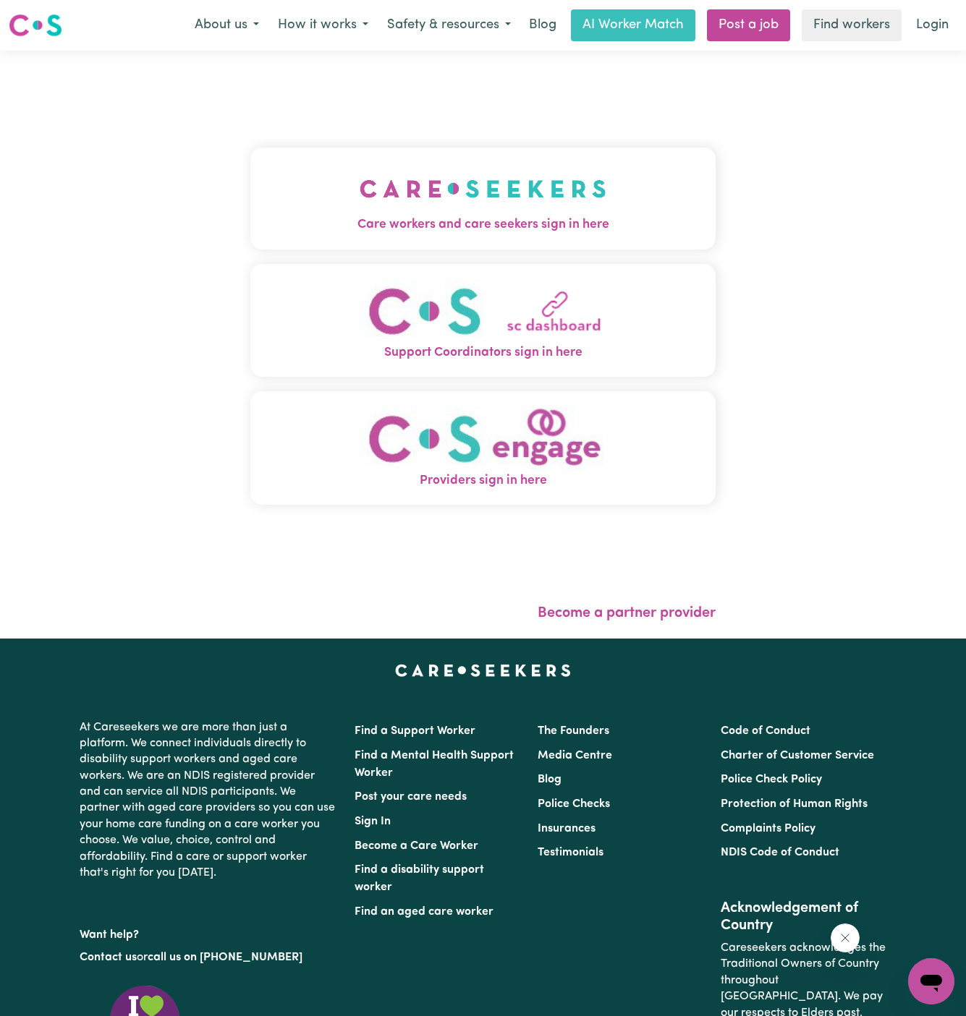
click at [499, 158] on button "Care workers and care seekers sign in here" at bounding box center [483, 198] width 466 height 101
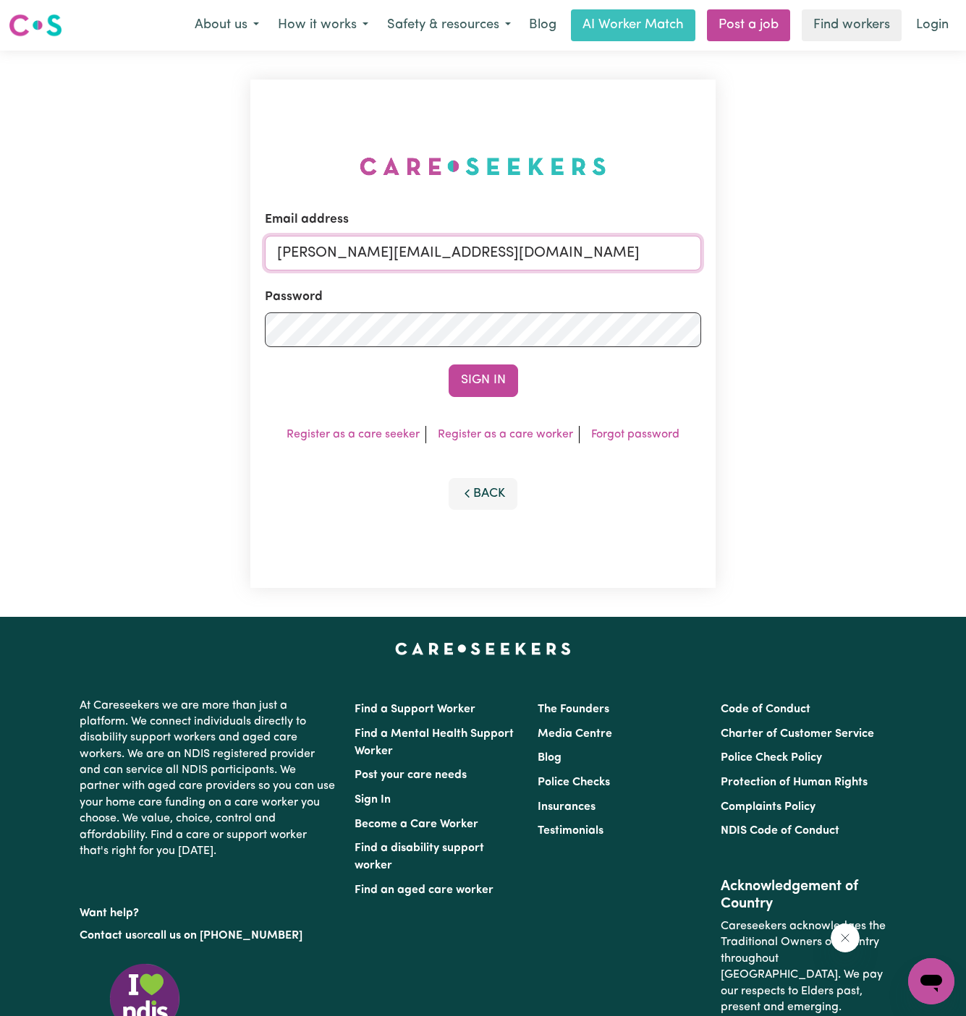
click at [426, 265] on input "dyan@careseekers.com.au" at bounding box center [483, 253] width 437 height 35
drag, startPoint x: 363, startPoint y: 255, endPoint x: 1078, endPoint y: 264, distance: 714.8
click at [965, 264] on html "Menu About us How it works Safety & resources Blog AI Worker Match Post a job F…" at bounding box center [483, 619] width 966 height 1239
type input "superuser~SuzanneSemaanCC@careseekers.com.au"
click at [486, 392] on button "Sign In" at bounding box center [483, 381] width 69 height 32
